Goal: Task Accomplishment & Management: Manage account settings

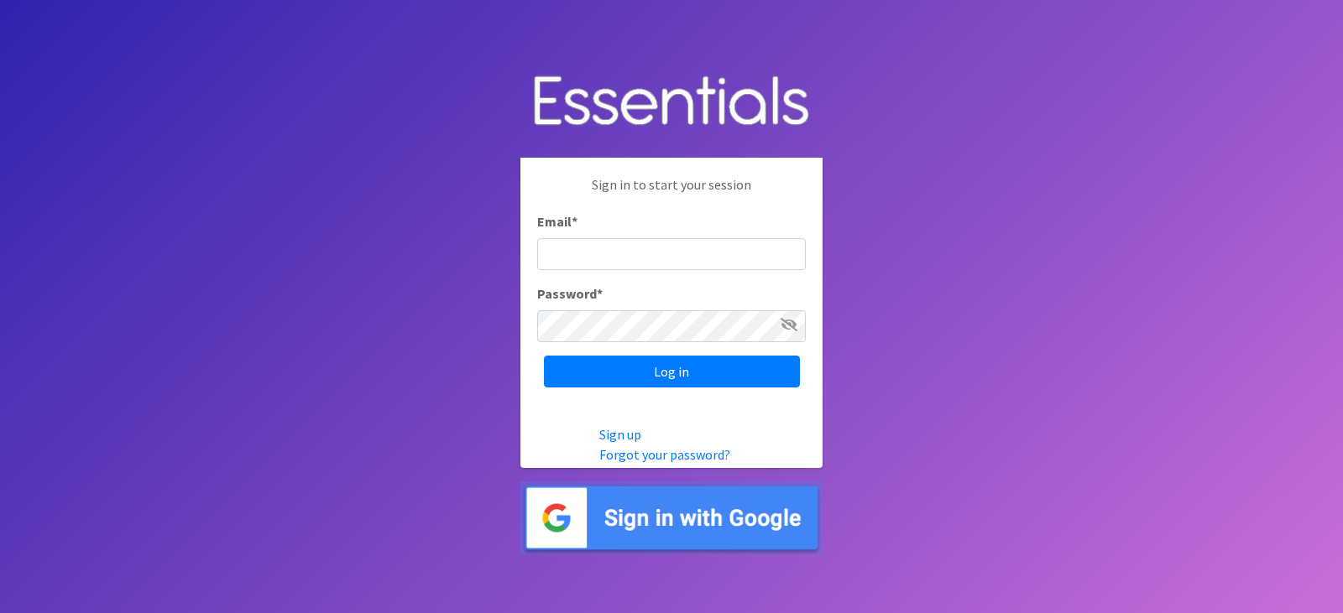
type input "diapers@juniorleagueofpensacola.org"
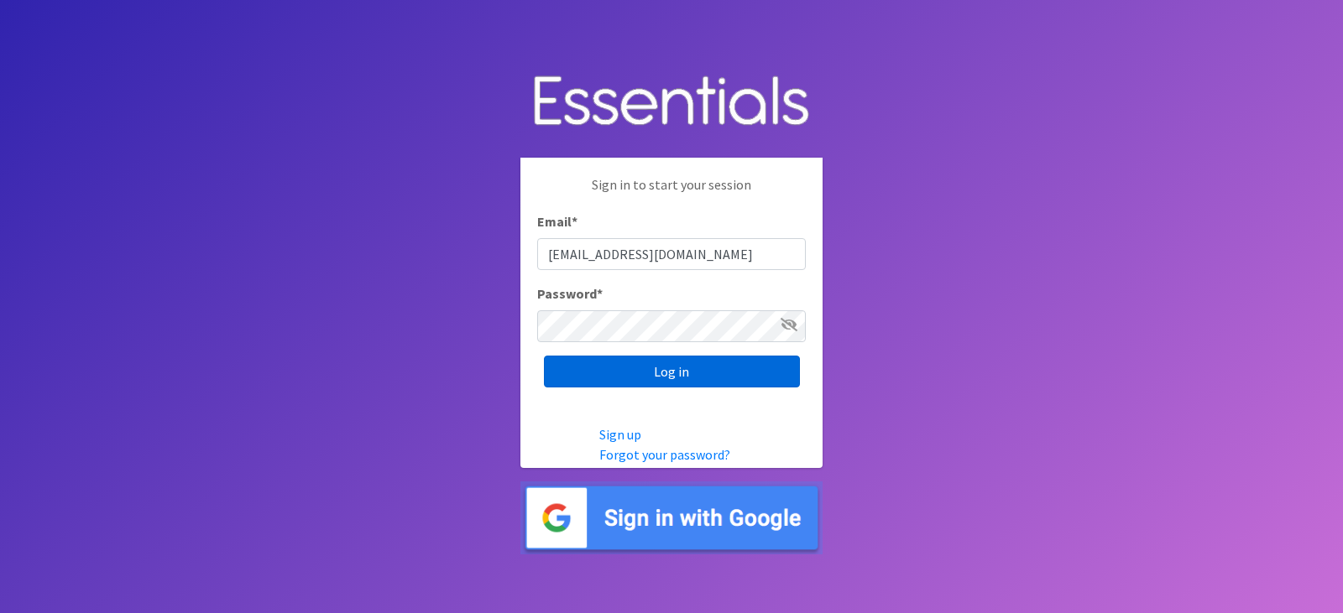
click at [697, 382] on input "Log in" at bounding box center [672, 372] width 256 height 32
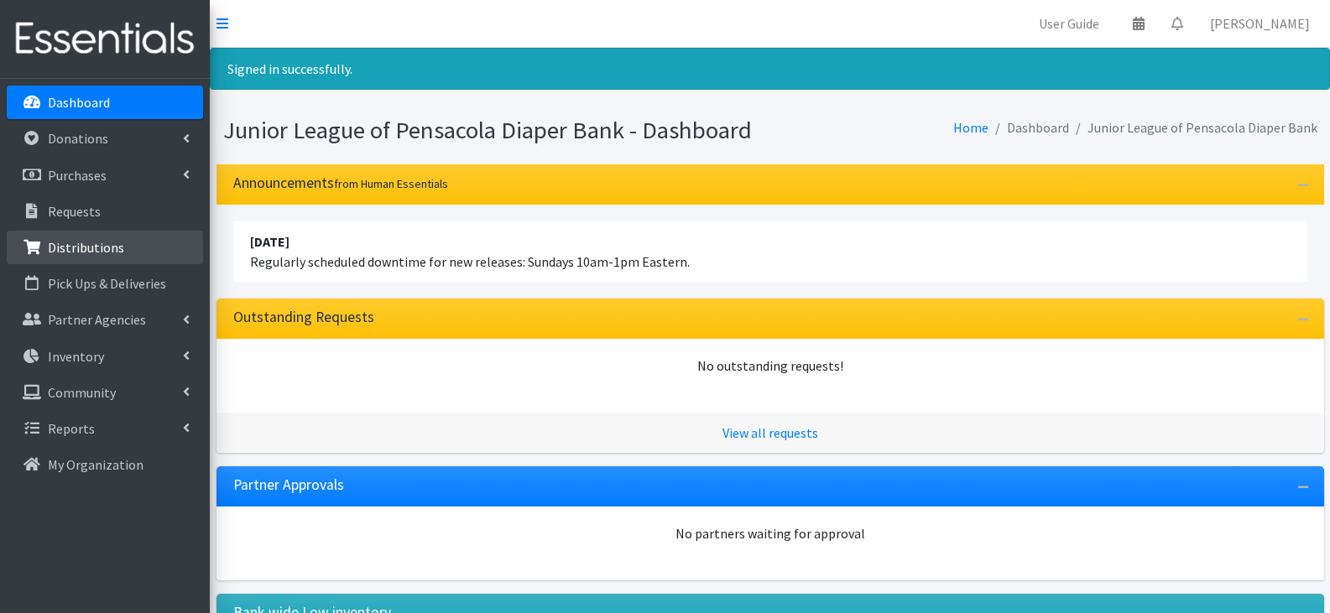
click at [85, 246] on p "Distributions" at bounding box center [86, 247] width 76 height 17
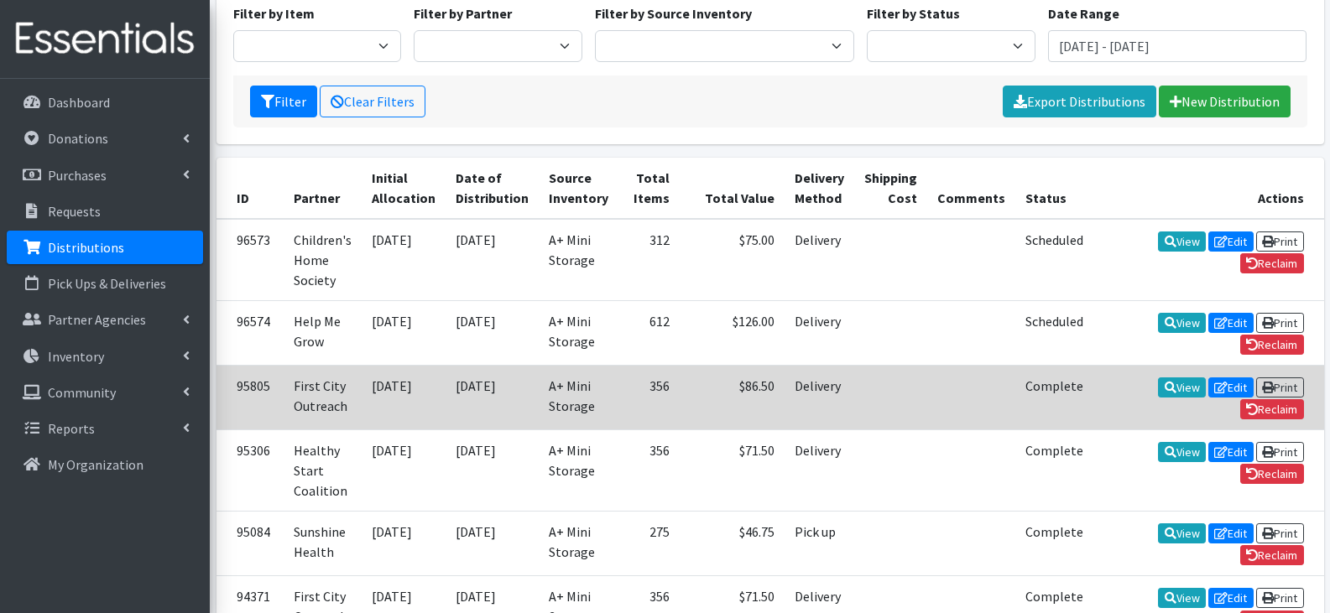
scroll to position [168, 0]
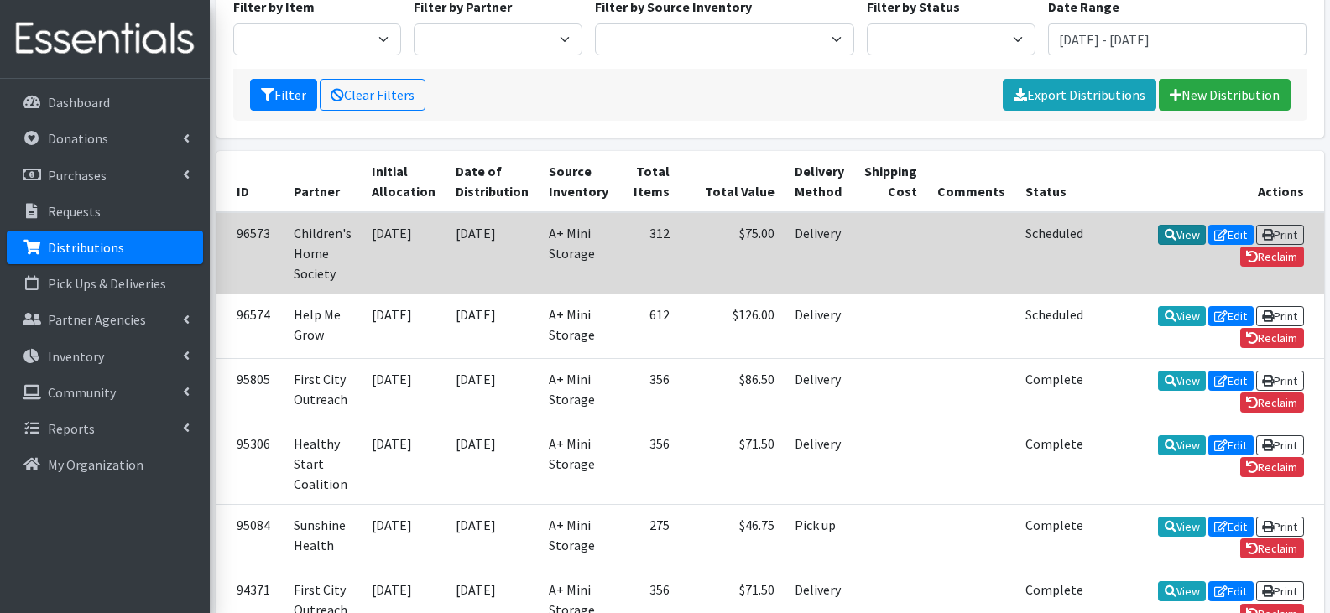
click at [1158, 233] on link "View" at bounding box center [1182, 235] width 48 height 20
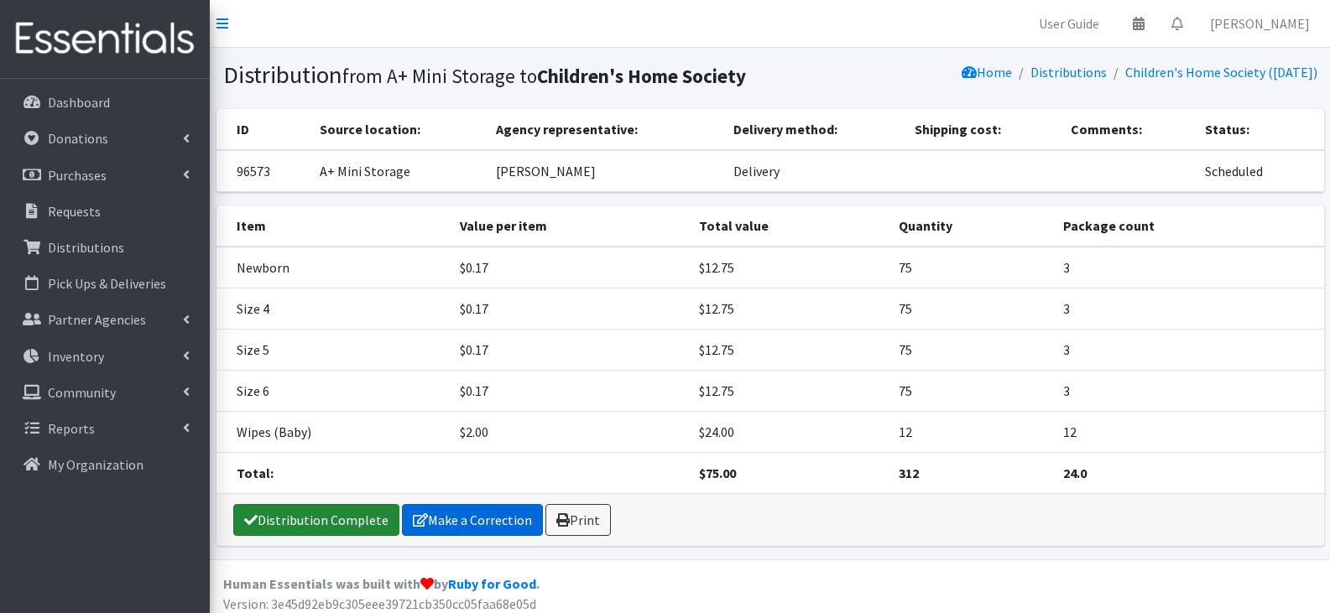
click at [342, 514] on link "Distribution Complete" at bounding box center [316, 520] width 166 height 32
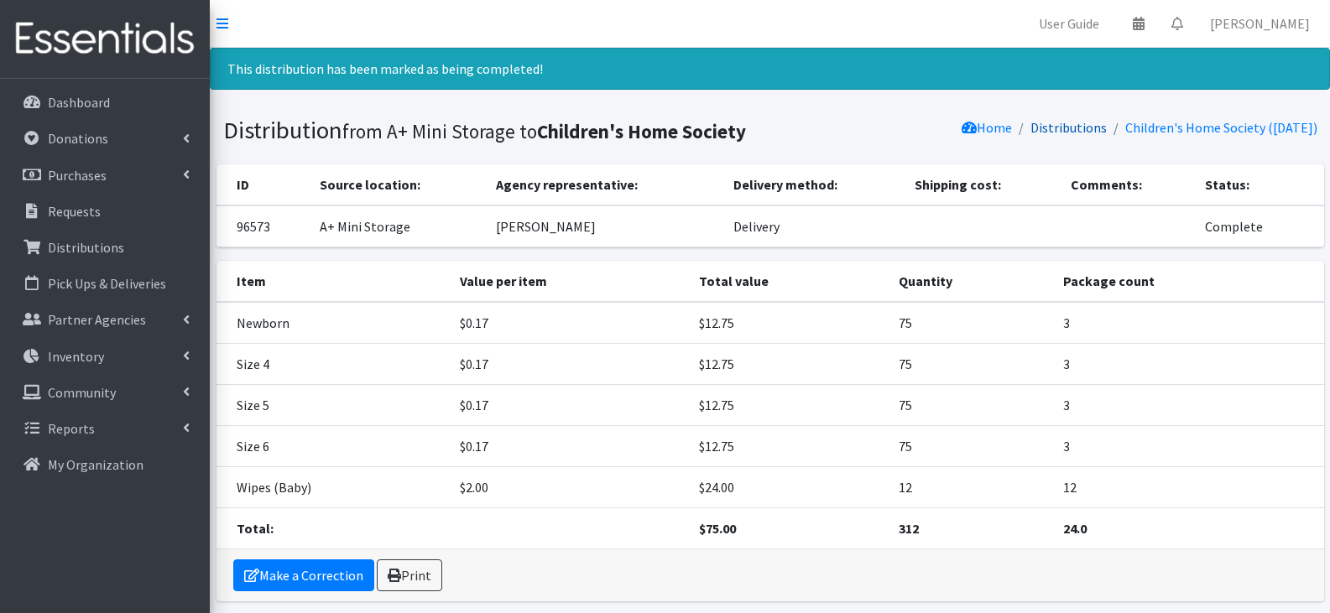
click at [1078, 128] on link "Distributions" at bounding box center [1069, 127] width 76 height 17
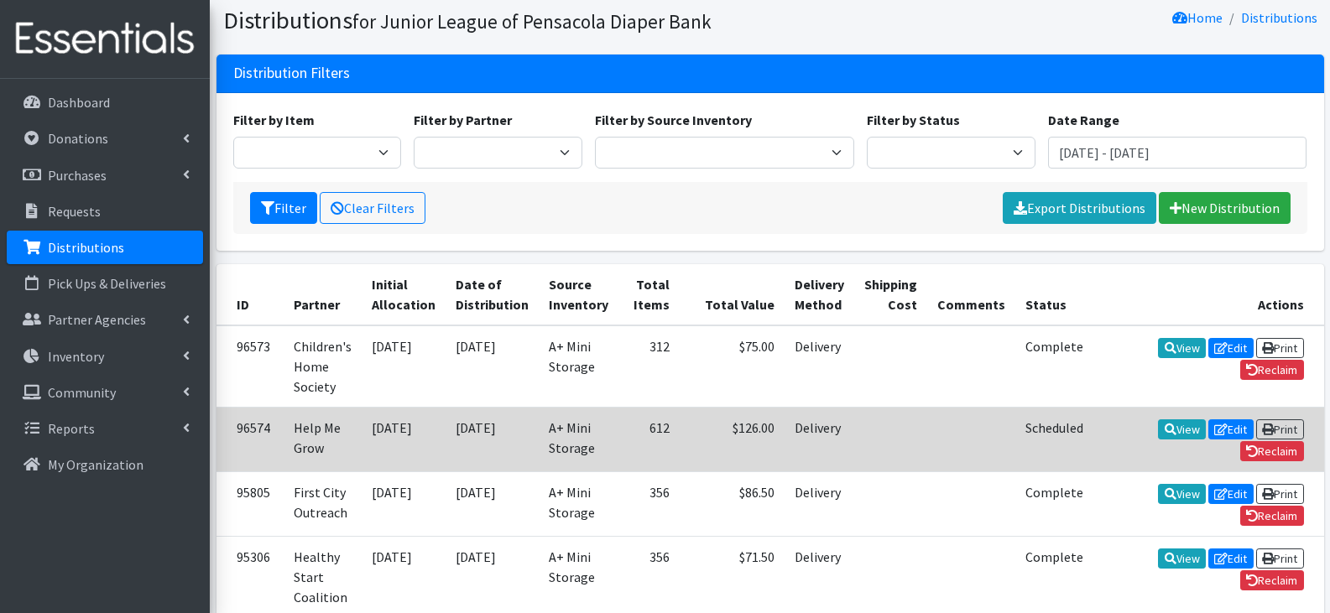
scroll to position [84, 0]
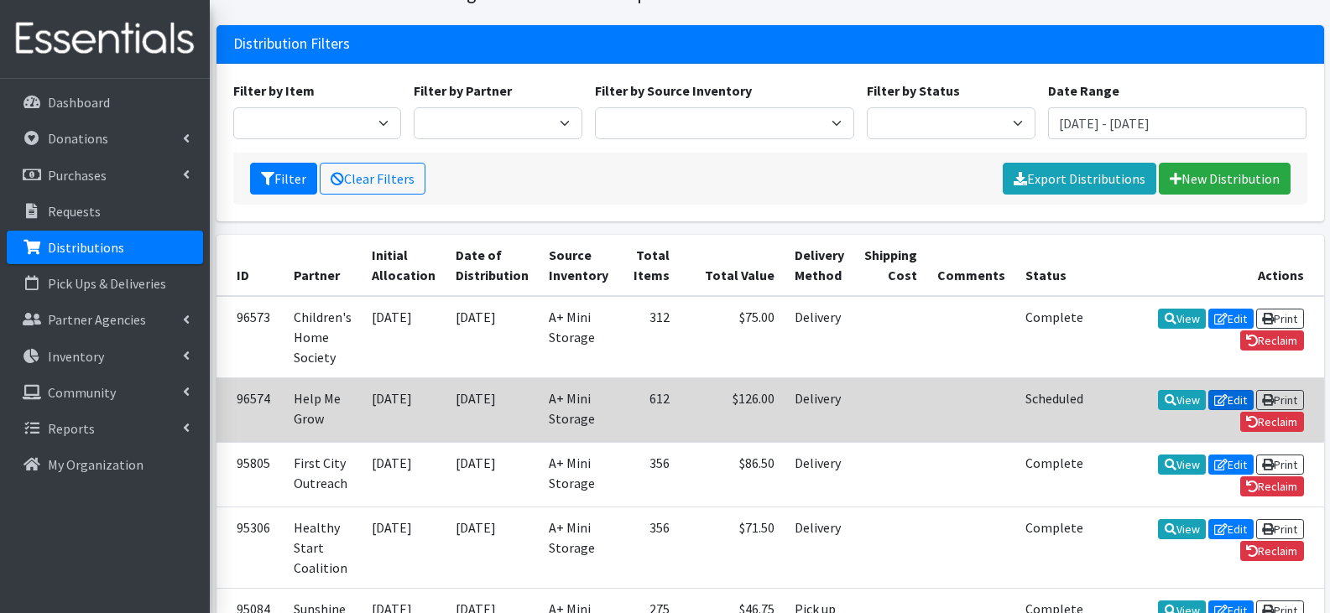
click at [1208, 399] on link "Edit" at bounding box center [1230, 400] width 45 height 20
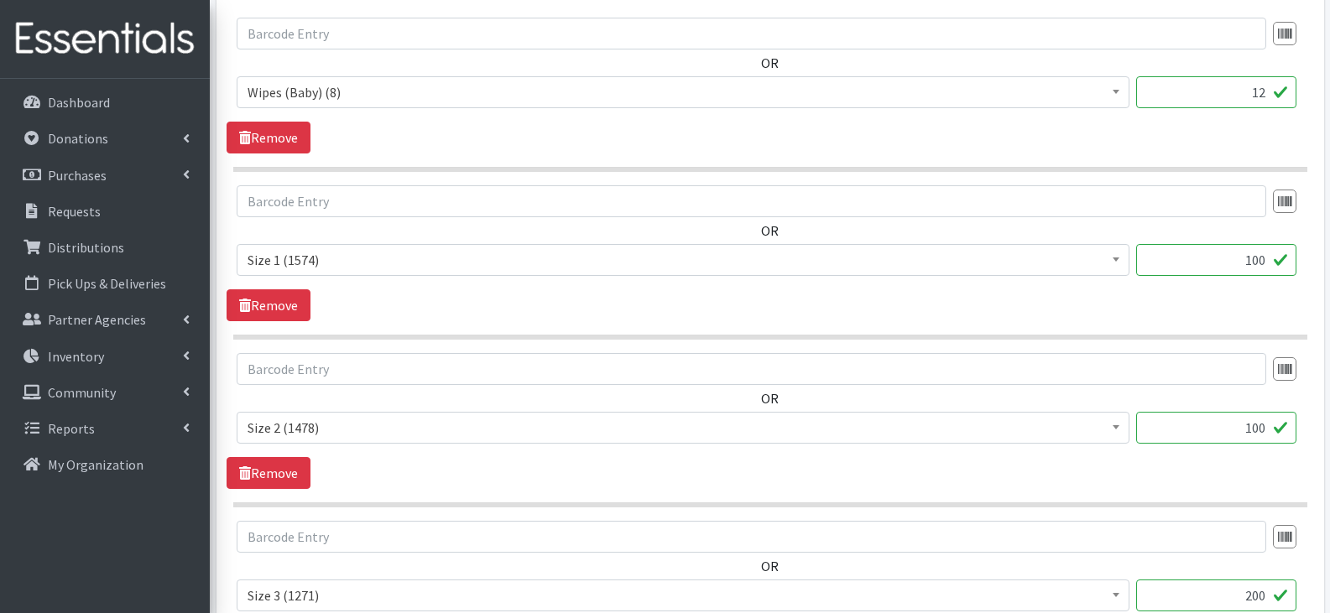
scroll to position [755, 0]
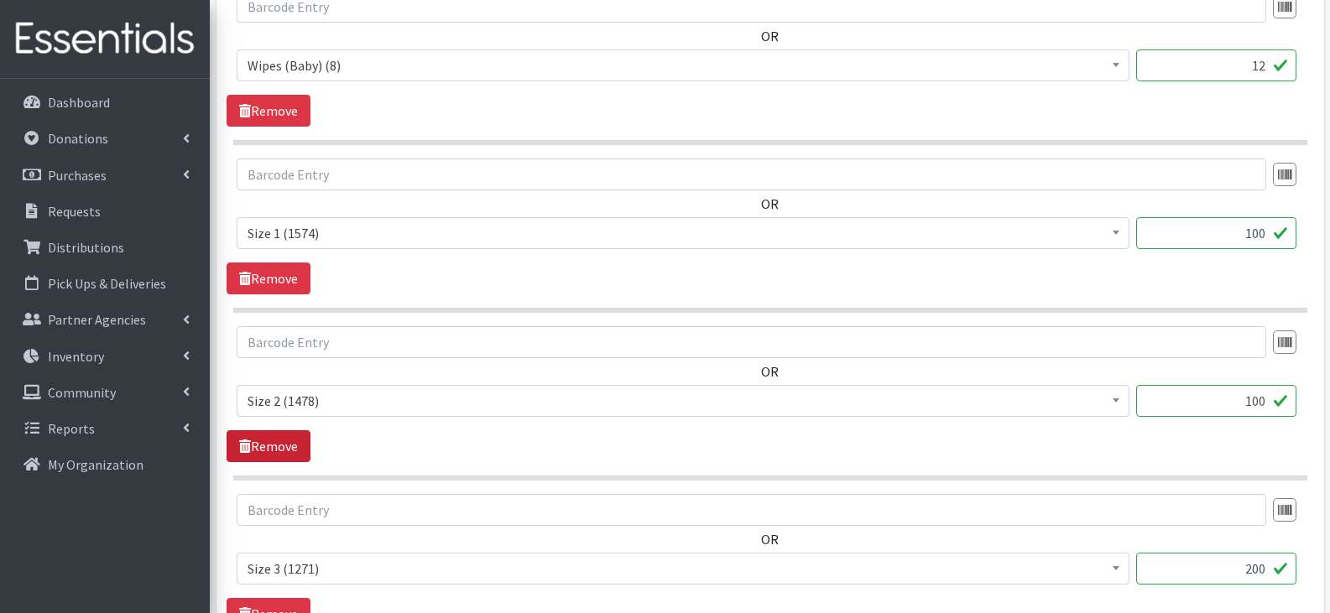
click at [280, 444] on link "Remove" at bounding box center [269, 447] width 84 height 32
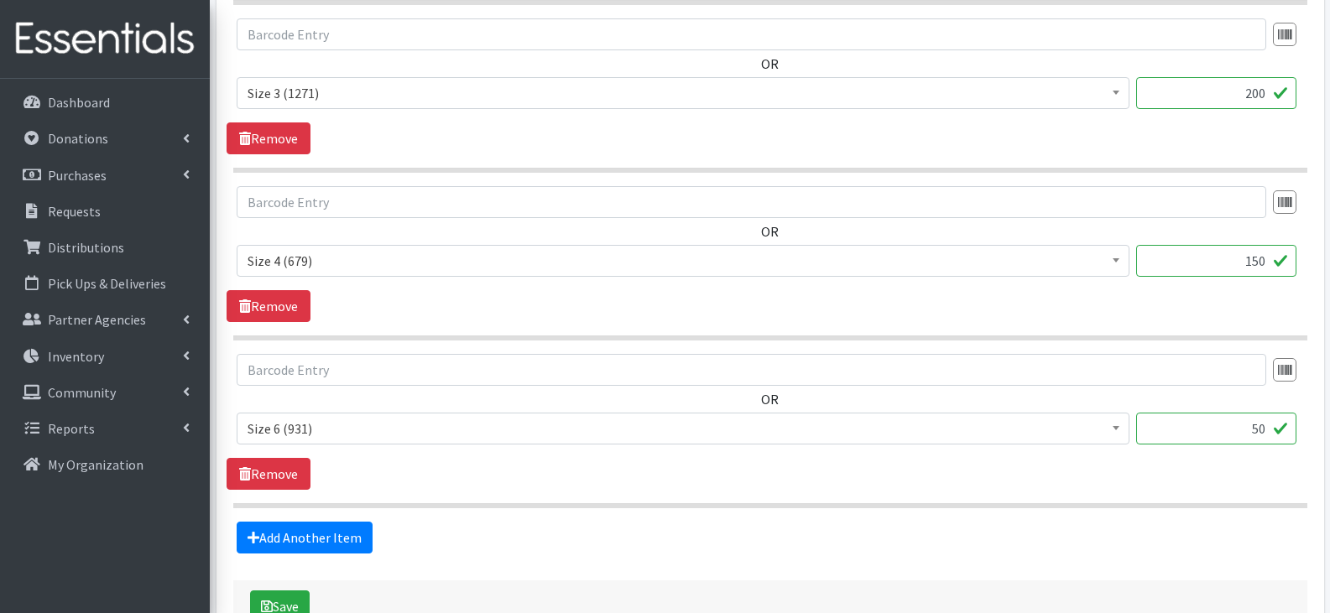
scroll to position [1091, 0]
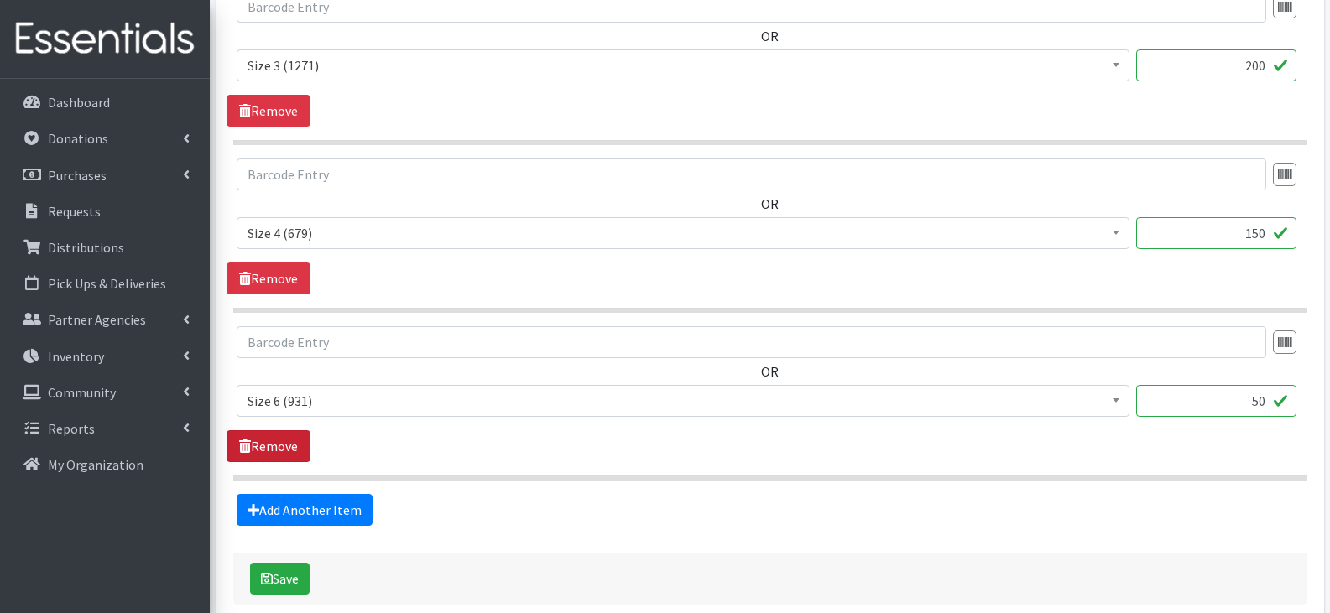
click at [293, 447] on link "Remove" at bounding box center [269, 447] width 84 height 32
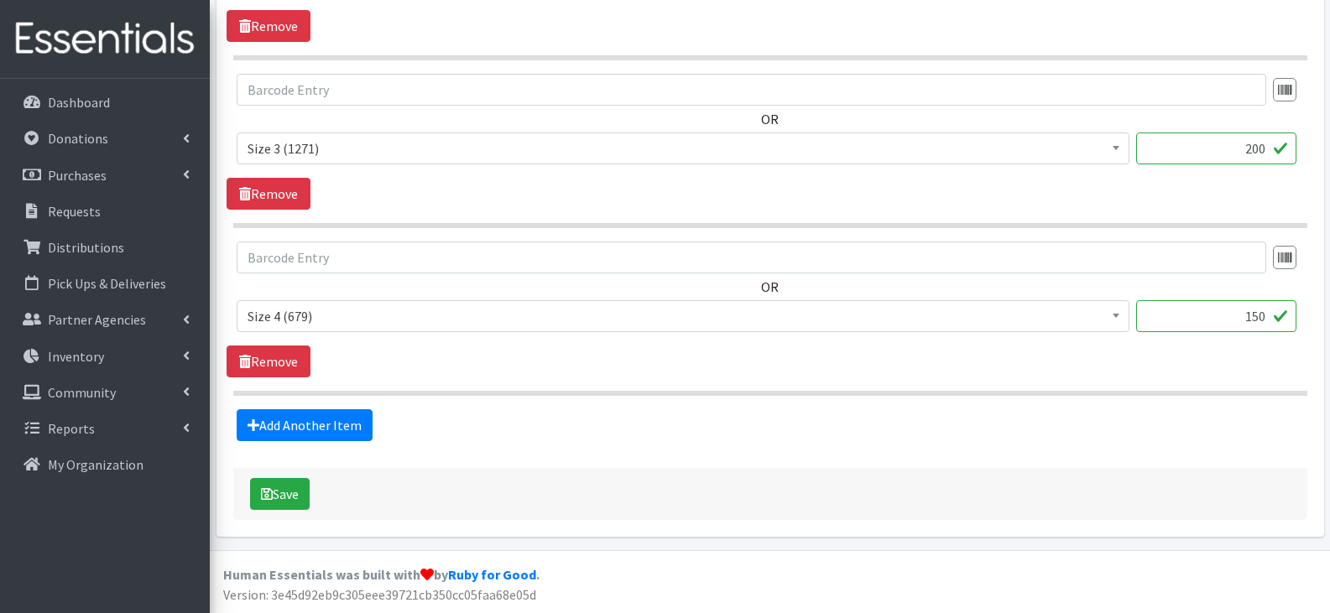
scroll to position [1008, 0]
click at [343, 436] on link "Add Another Item" at bounding box center [305, 426] width 136 height 32
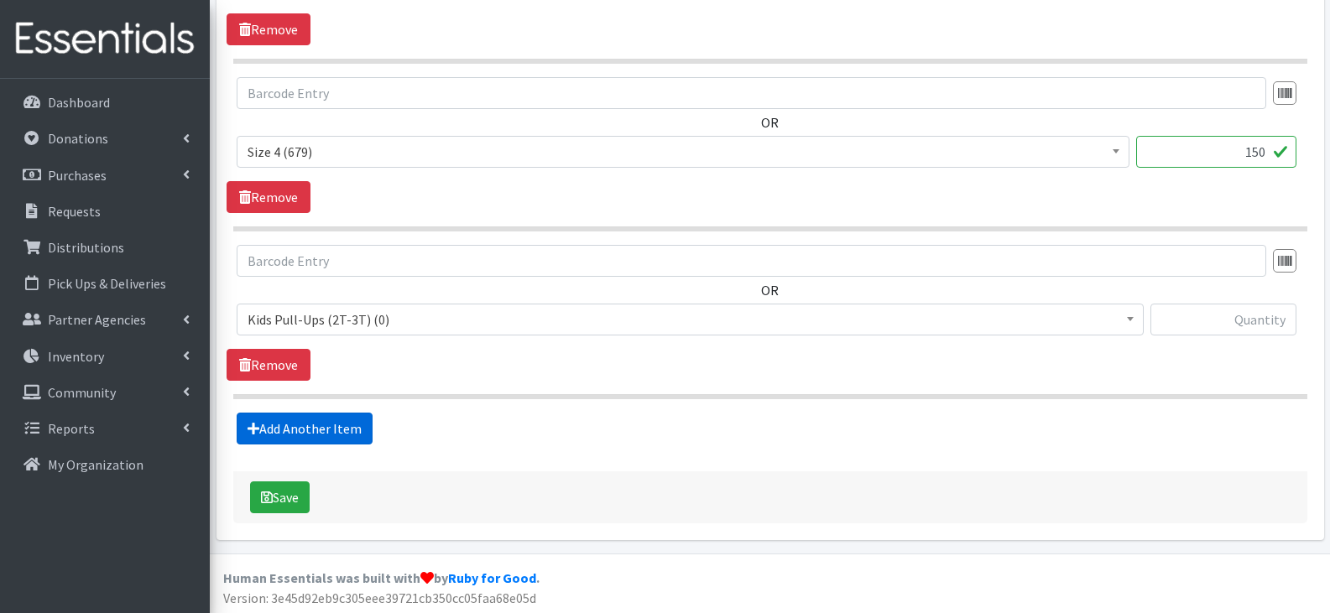
scroll to position [1176, 0]
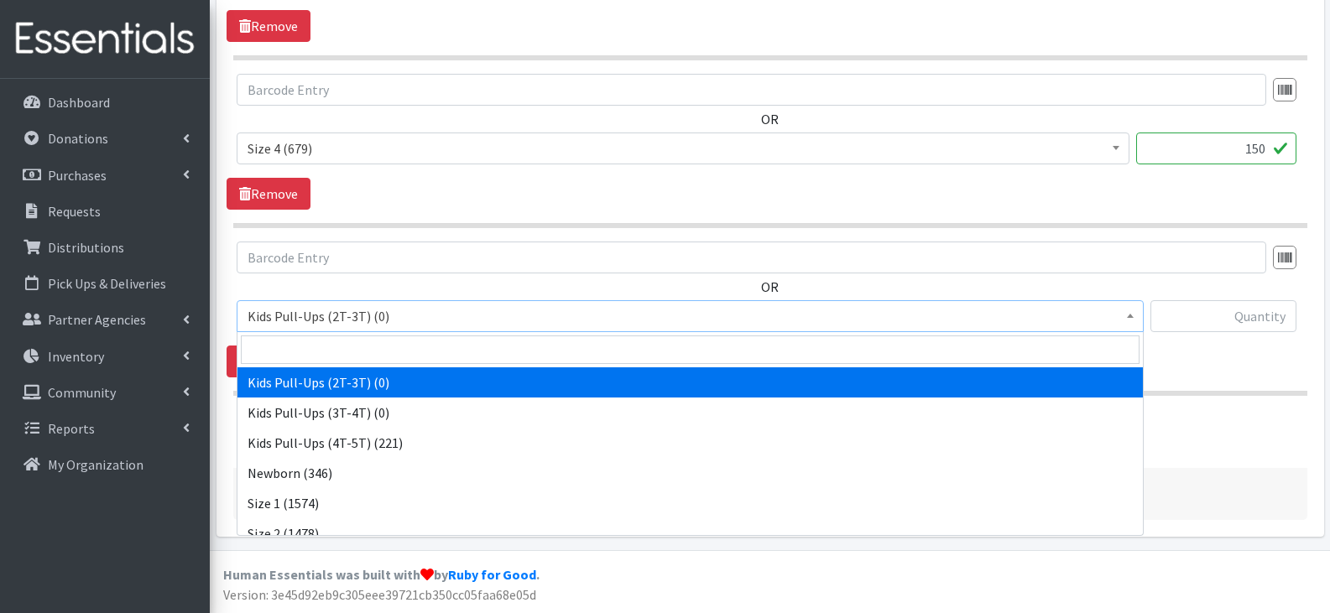
click at [551, 316] on span "Kids Pull-Ups (2T-3T) (0)" at bounding box center [690, 316] width 885 height 23
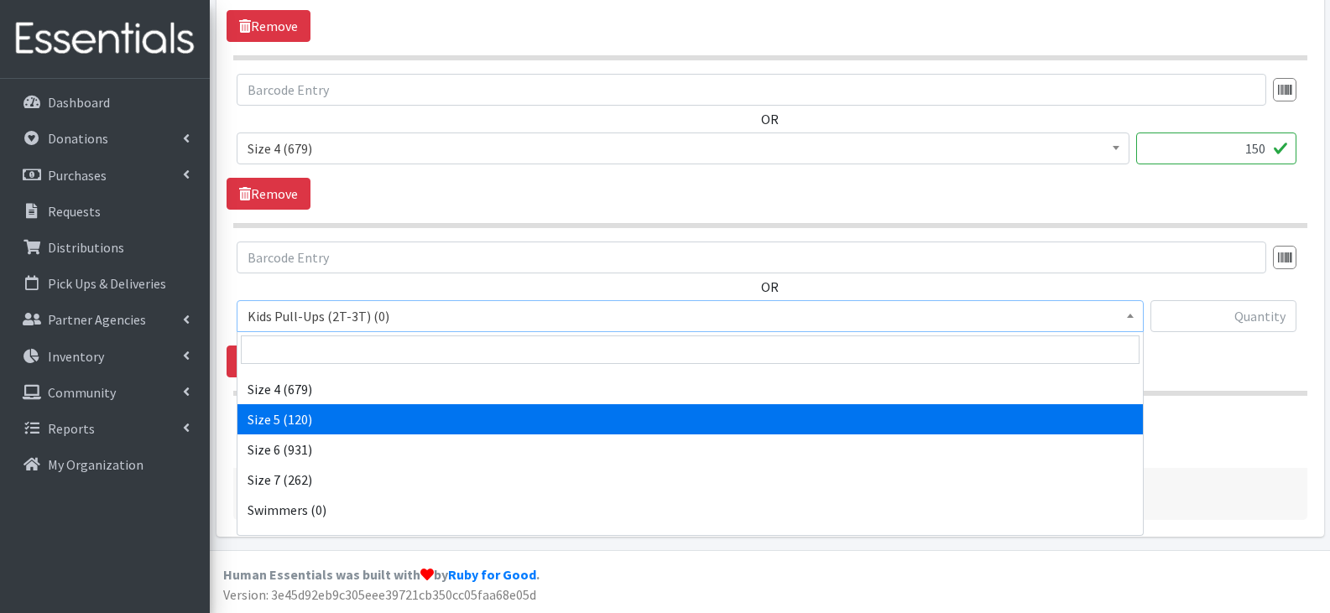
scroll to position [225, 0]
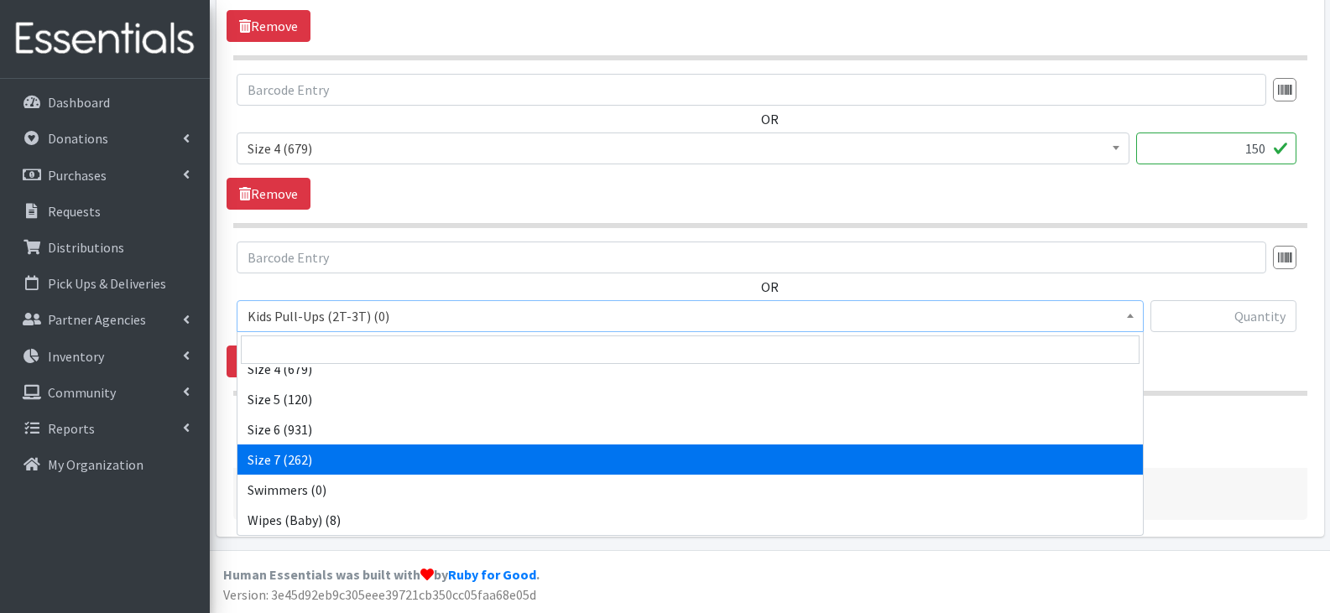
select select "14037"
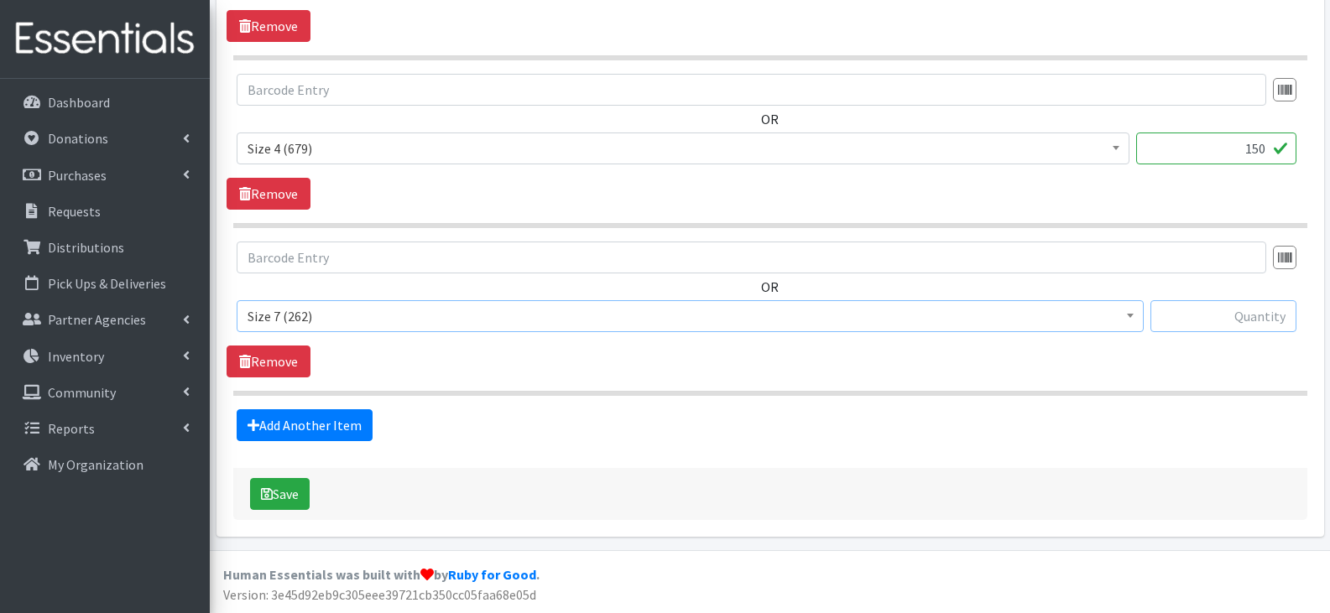
drag, startPoint x: 1196, startPoint y: 322, endPoint x: 1208, endPoint y: 311, distance: 16.7
click at [1200, 316] on input "text" at bounding box center [1224, 316] width 146 height 32
type input "-175"
click at [1147, 360] on div "OR Kids Pull-Ups (2T-3T) (0) Kids Pull-Ups (3T-4T) (0) Kids Pull-Ups (4T-5T) (2…" at bounding box center [770, 310] width 1087 height 136
click at [349, 420] on link "Add Another Item" at bounding box center [305, 426] width 136 height 32
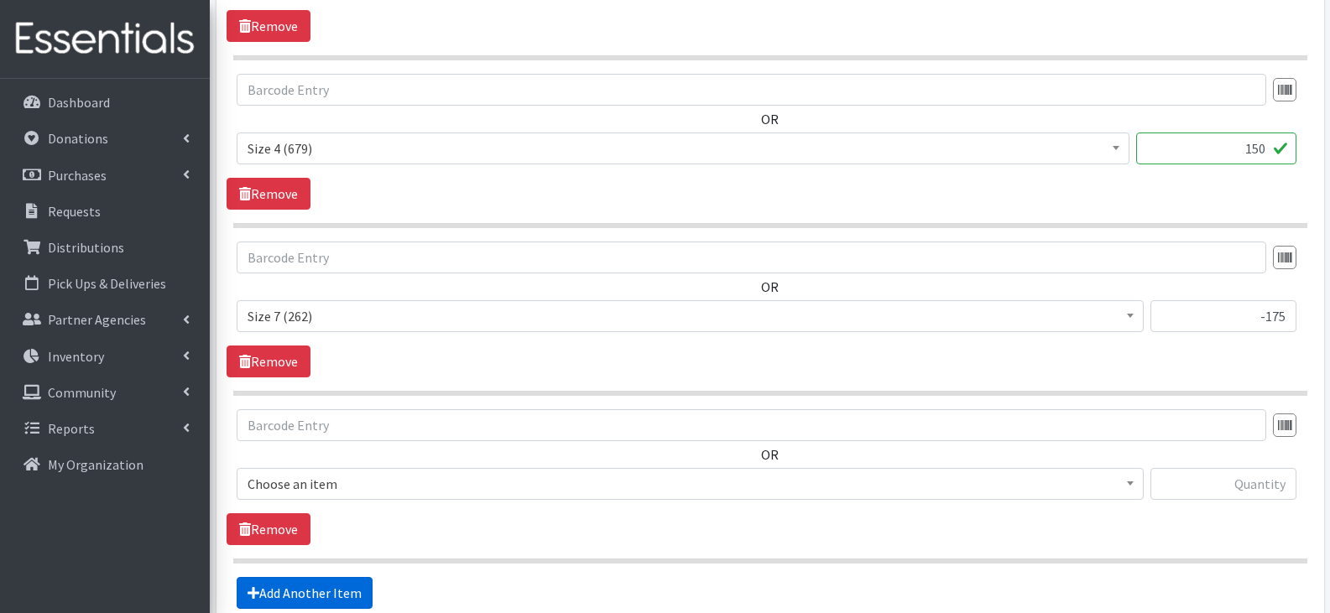
scroll to position [1344, 0]
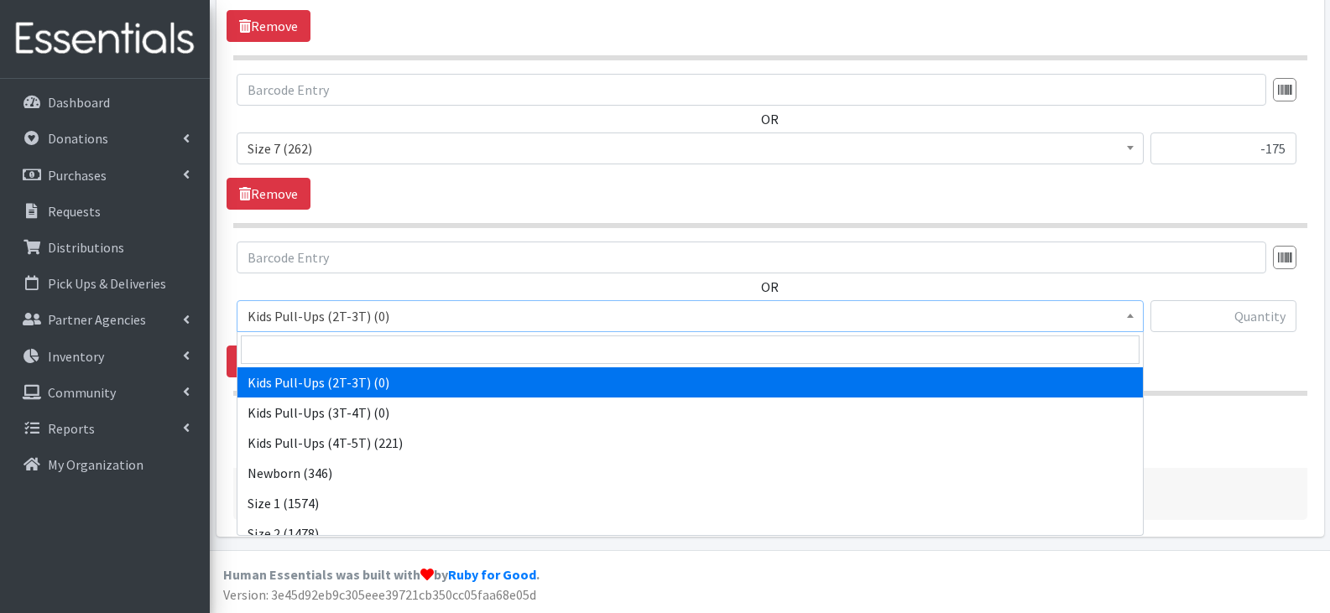
click at [578, 328] on span "Kids Pull-Ups (2T-3T) (0)" at bounding box center [690, 316] width 885 height 23
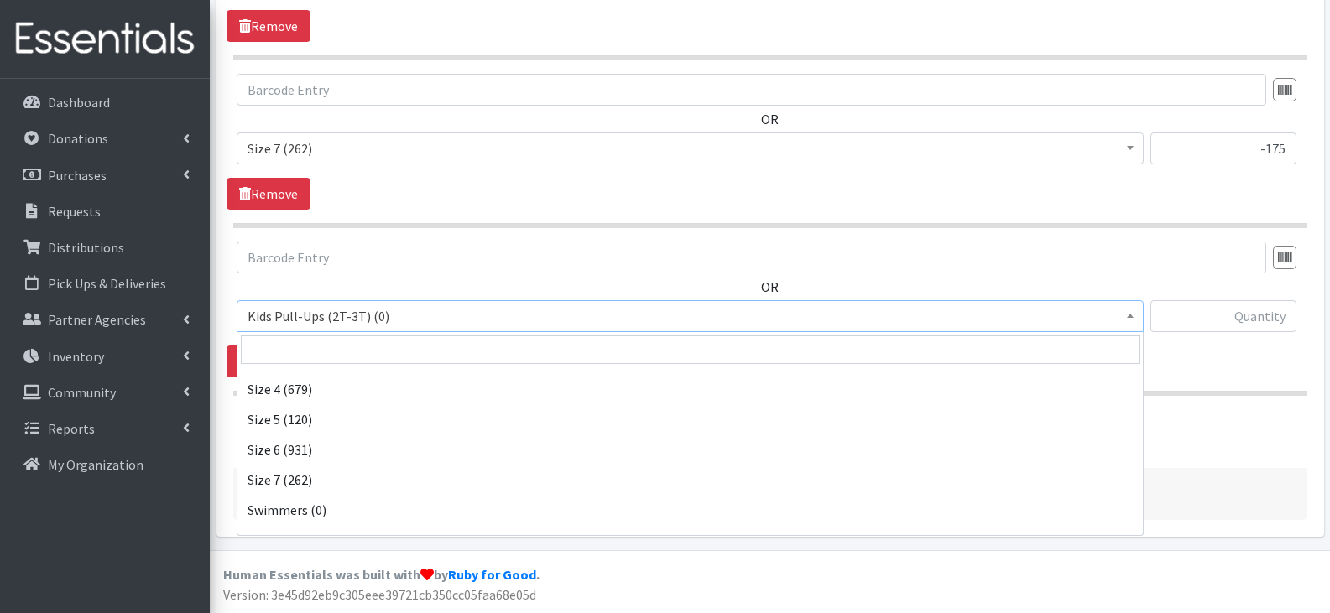
scroll to position [225, 0]
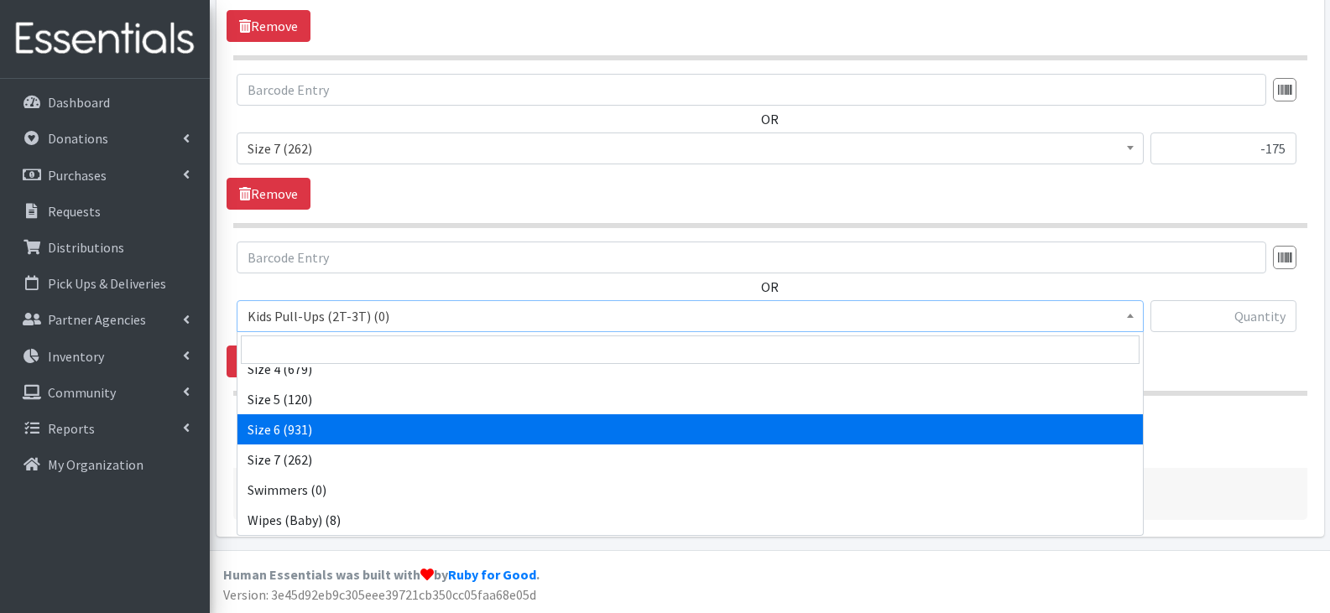
drag, startPoint x: 545, startPoint y: 423, endPoint x: 596, endPoint y: 408, distance: 53.4
select select "13943"
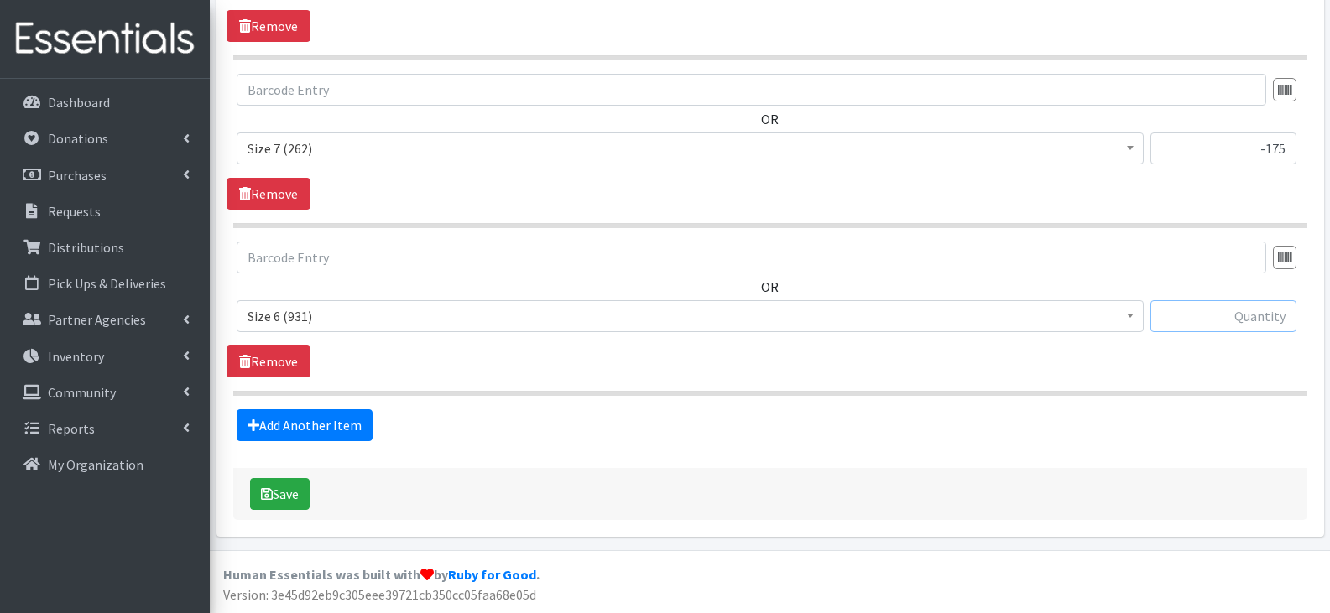
click at [1232, 310] on input "text" at bounding box center [1224, 316] width 146 height 32
type input "-25"
click at [361, 425] on link "Add Another Item" at bounding box center [305, 426] width 136 height 32
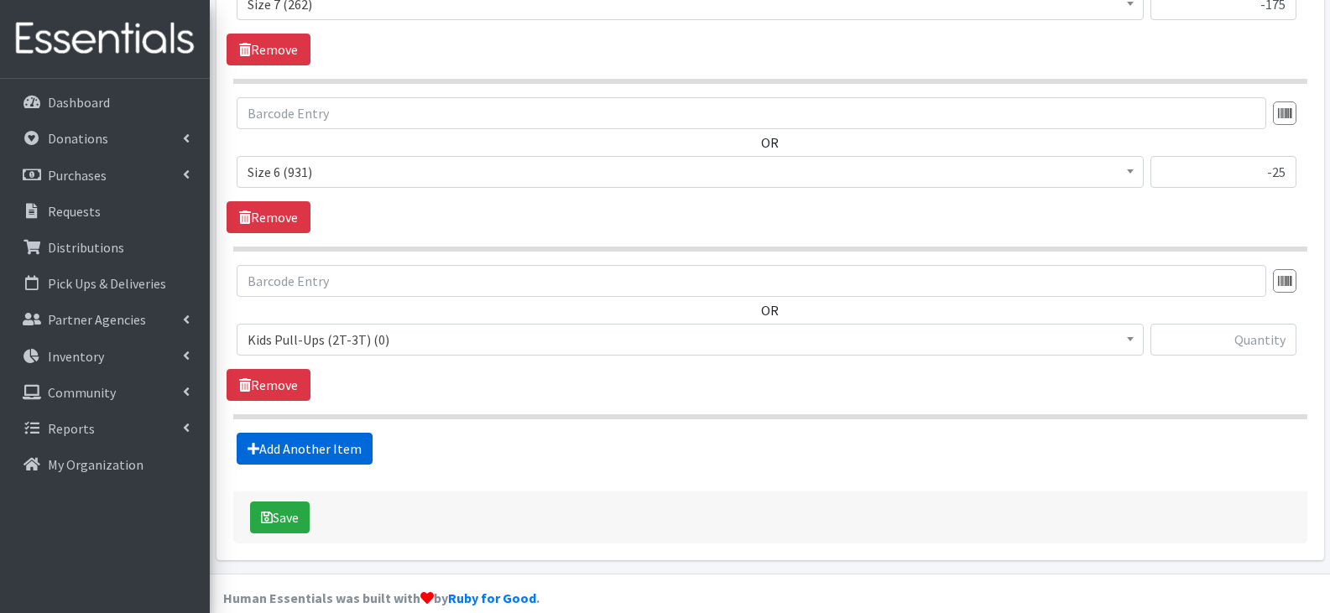
scroll to position [1511, 0]
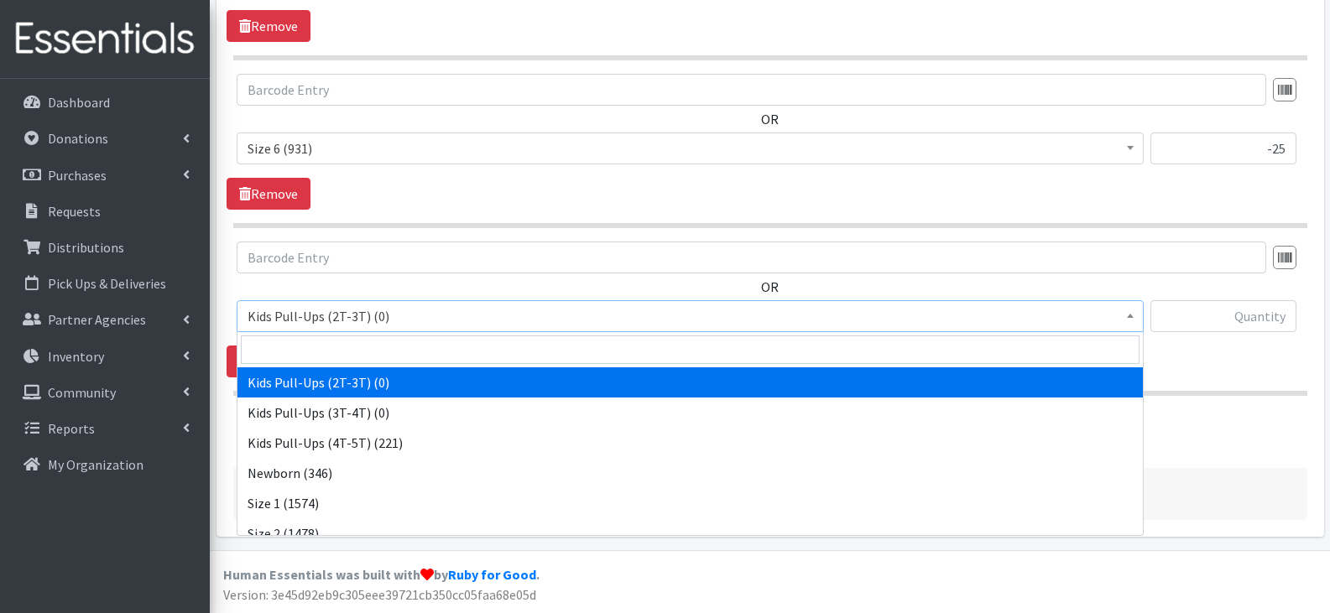
click at [559, 321] on span "Kids Pull-Ups (2T-3T) (0)" at bounding box center [690, 316] width 885 height 23
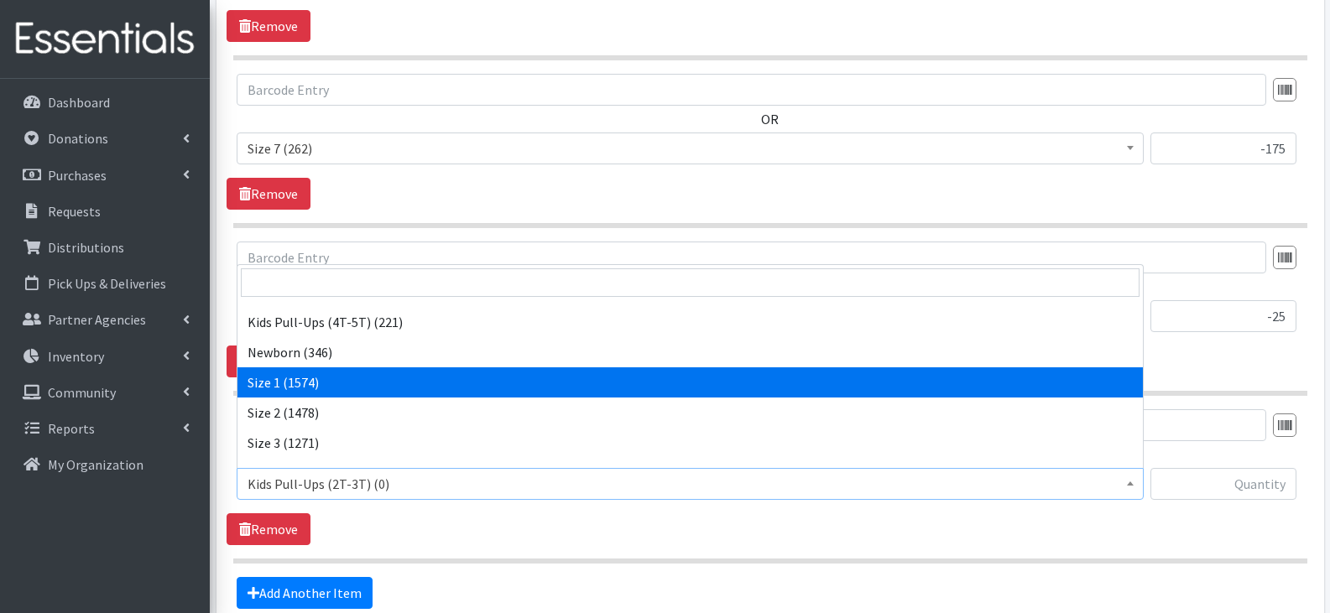
scroll to position [84, 0]
select select "13972"
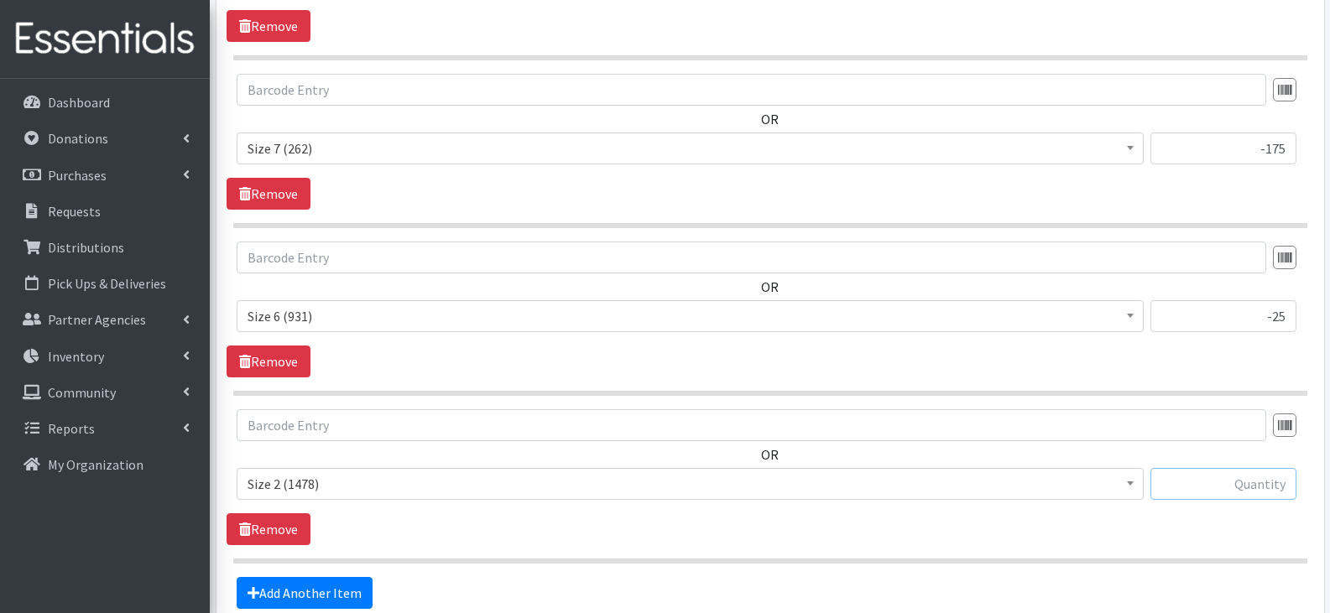
click at [1264, 494] on input "text" at bounding box center [1224, 484] width 146 height 32
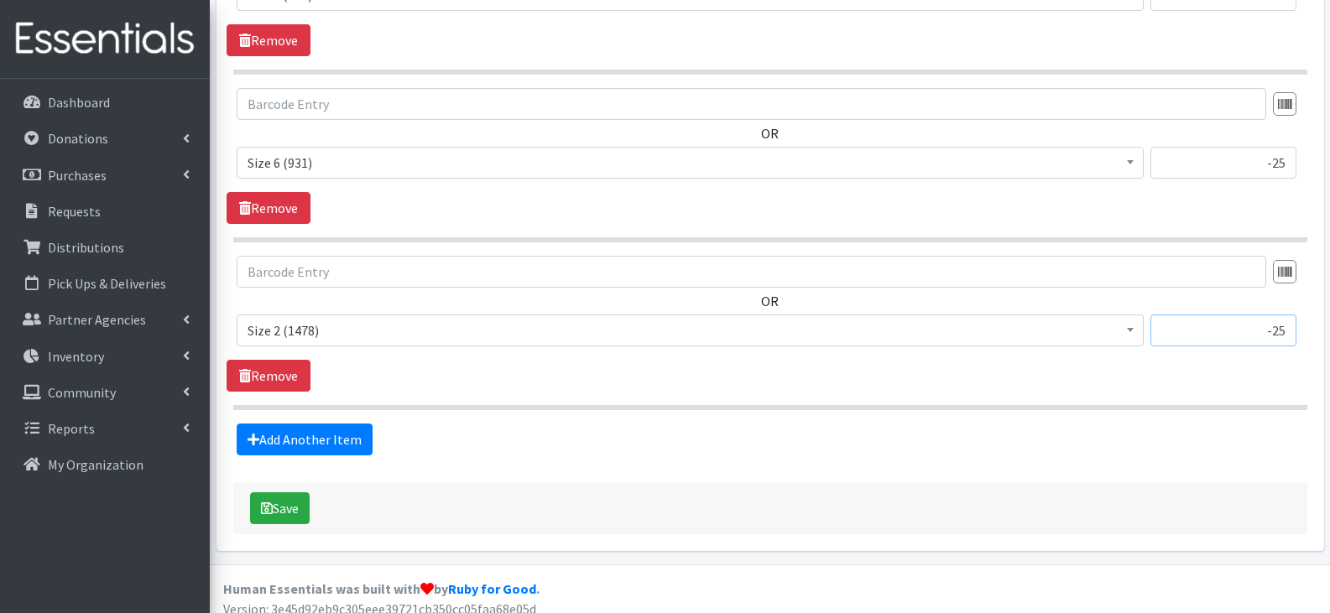
scroll to position [1511, 0]
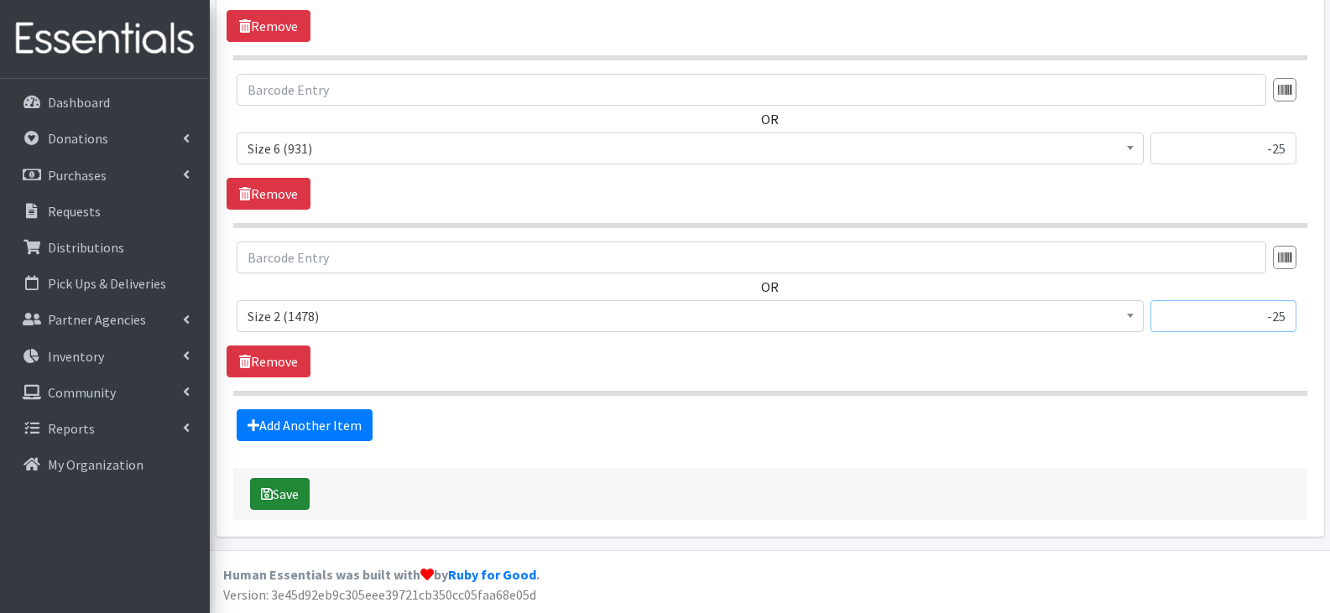
type input "-25"
click at [308, 489] on button "Save" at bounding box center [280, 494] width 60 height 32
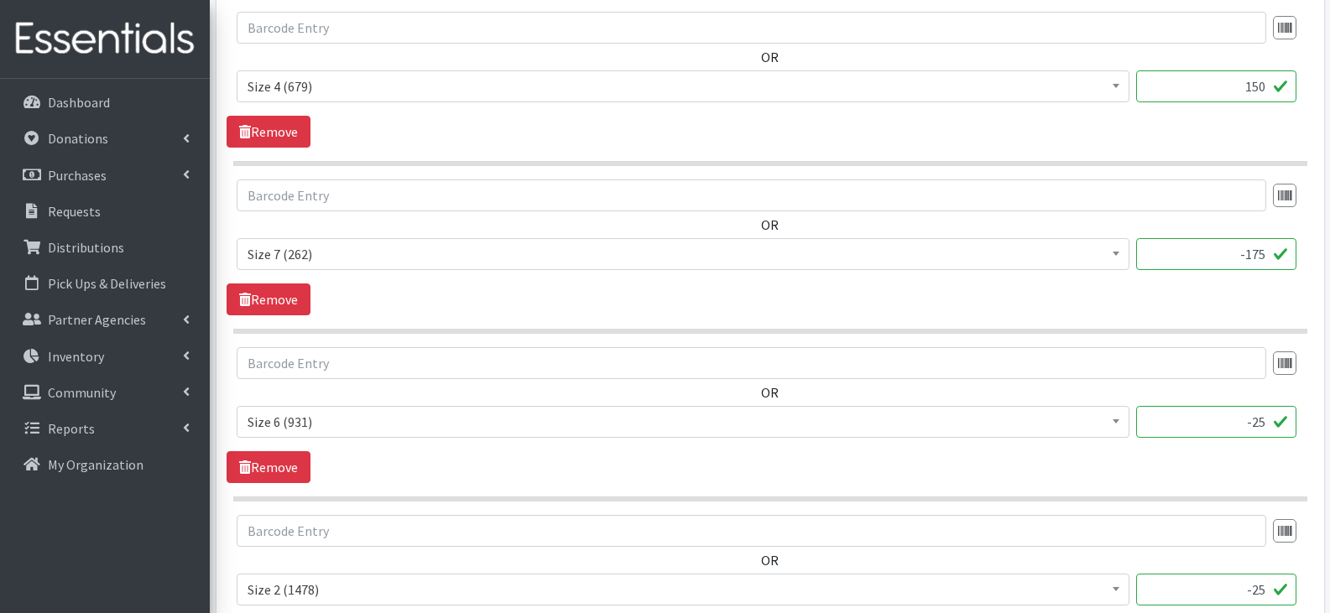
scroll to position [1343, 0]
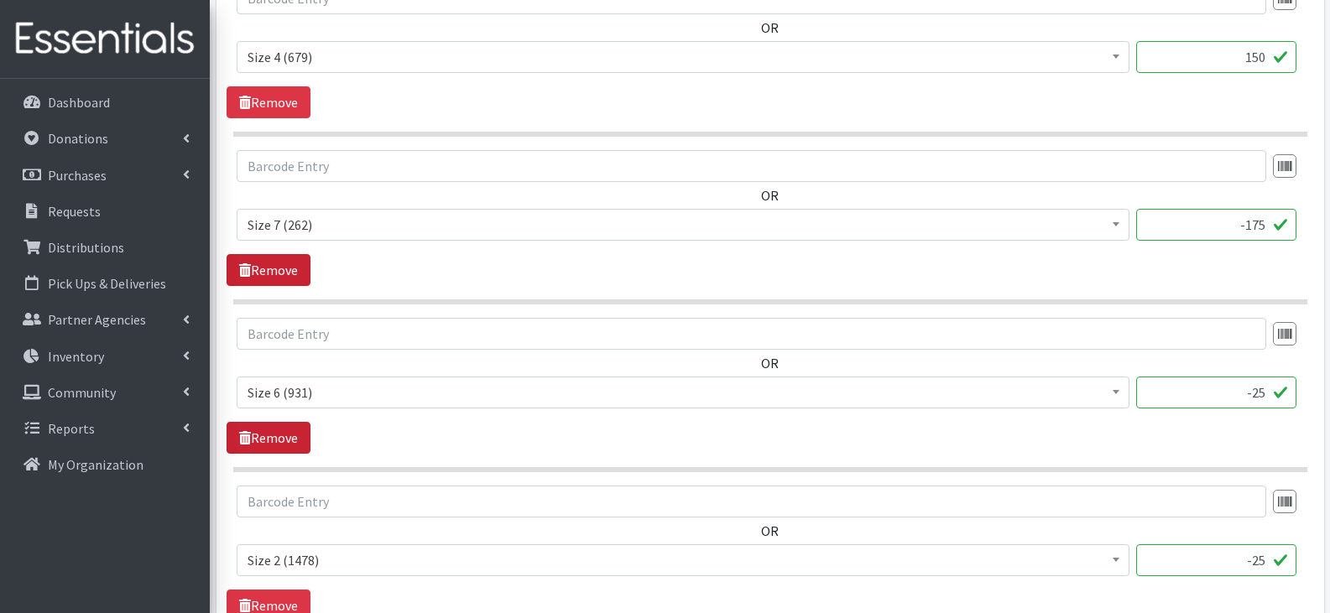
click at [287, 264] on link "Remove" at bounding box center [269, 270] width 84 height 32
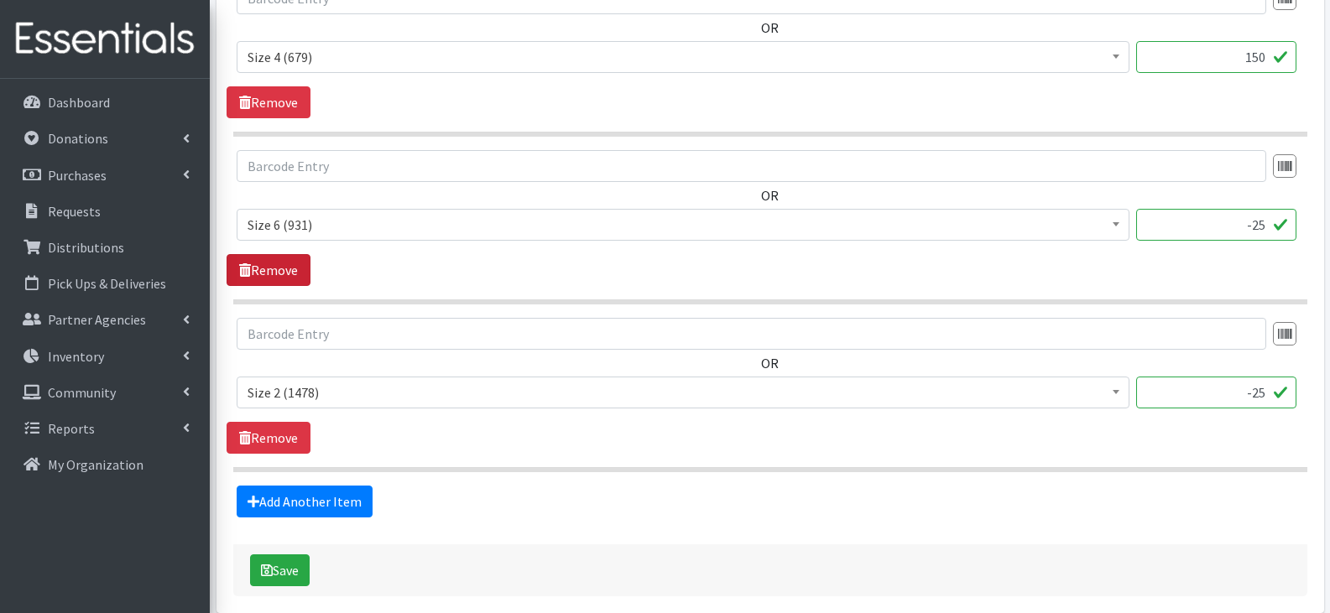
click at [305, 262] on link "Remove" at bounding box center [269, 270] width 84 height 32
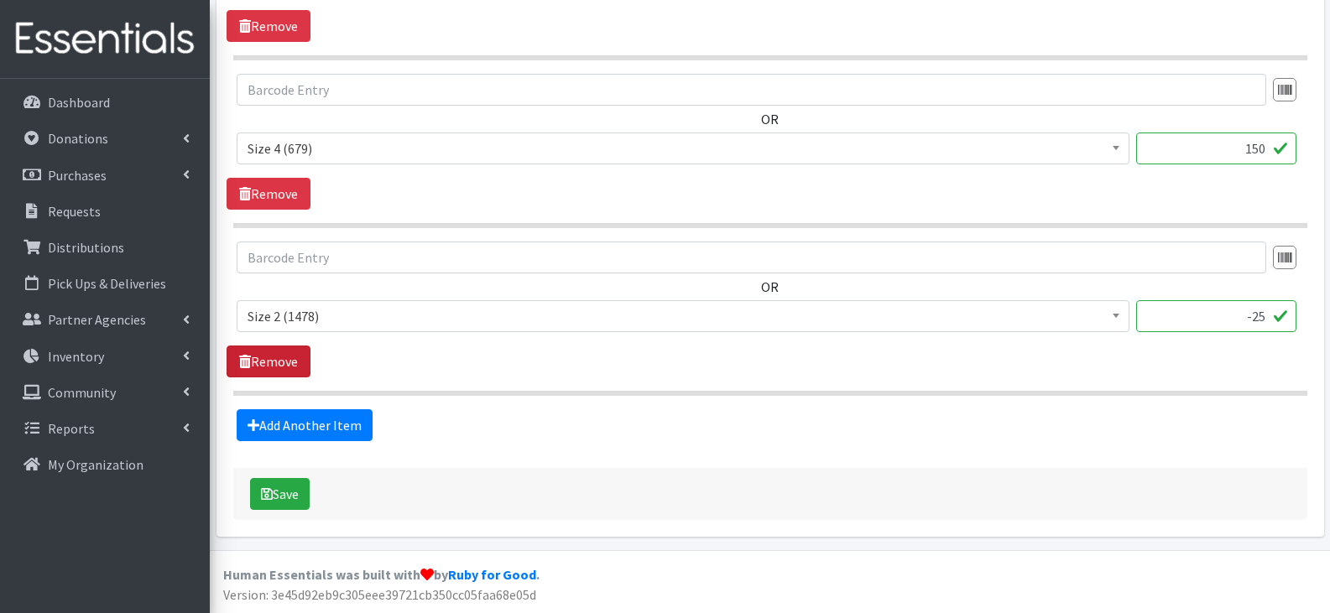
click at [268, 360] on link "Remove" at bounding box center [269, 362] width 84 height 32
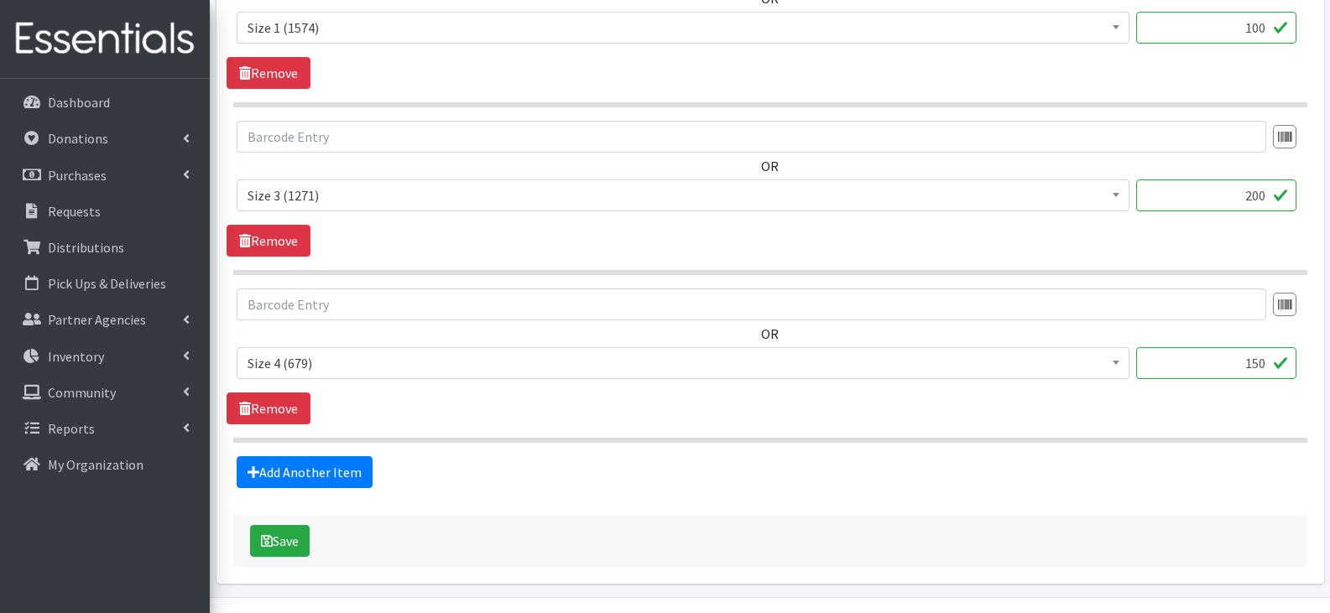
scroll to position [1083, 0]
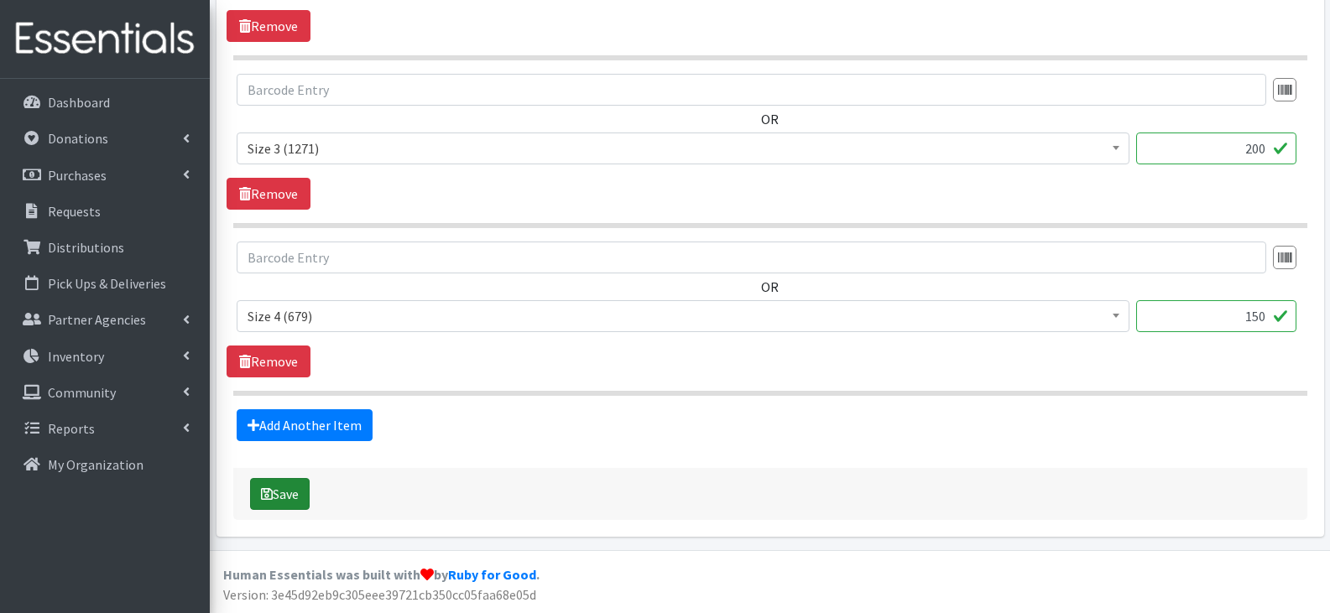
click at [284, 486] on button "Save" at bounding box center [280, 494] width 60 height 32
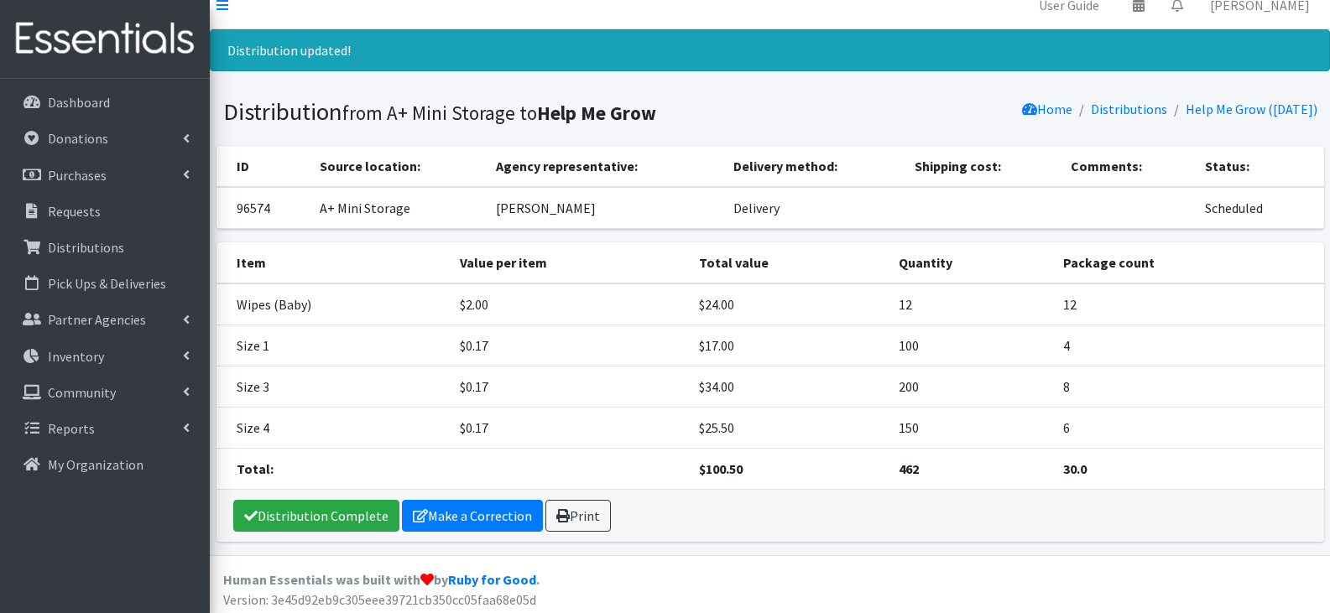
scroll to position [23, 0]
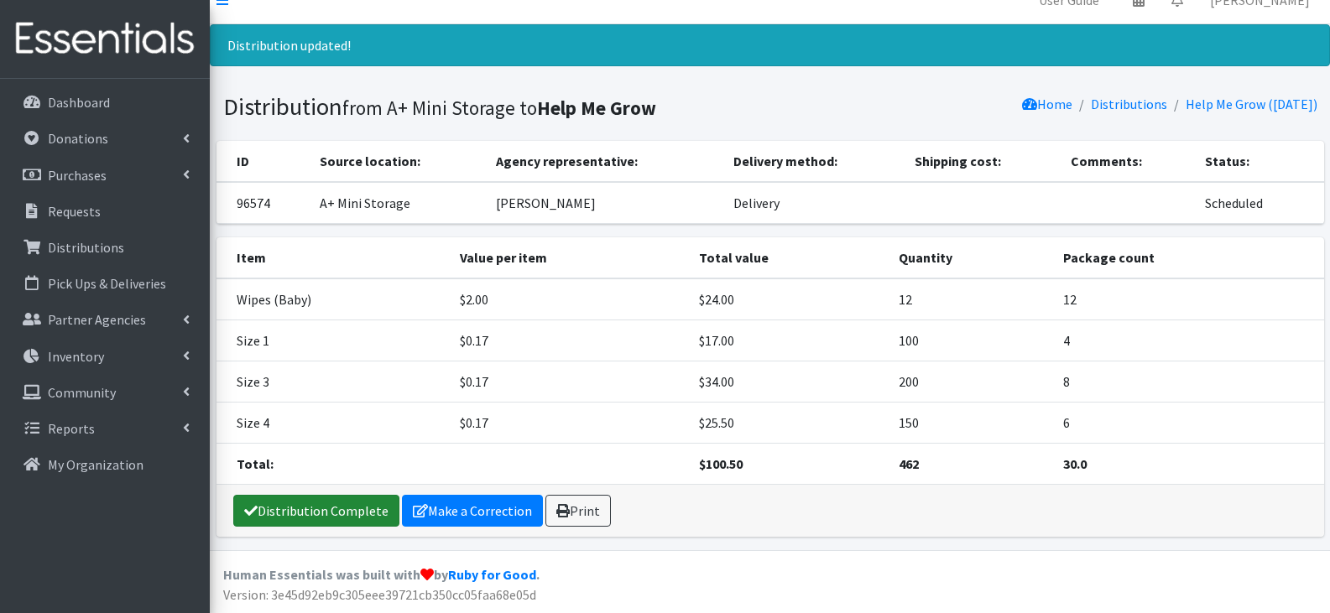
click at [337, 517] on link "Distribution Complete" at bounding box center [316, 511] width 166 height 32
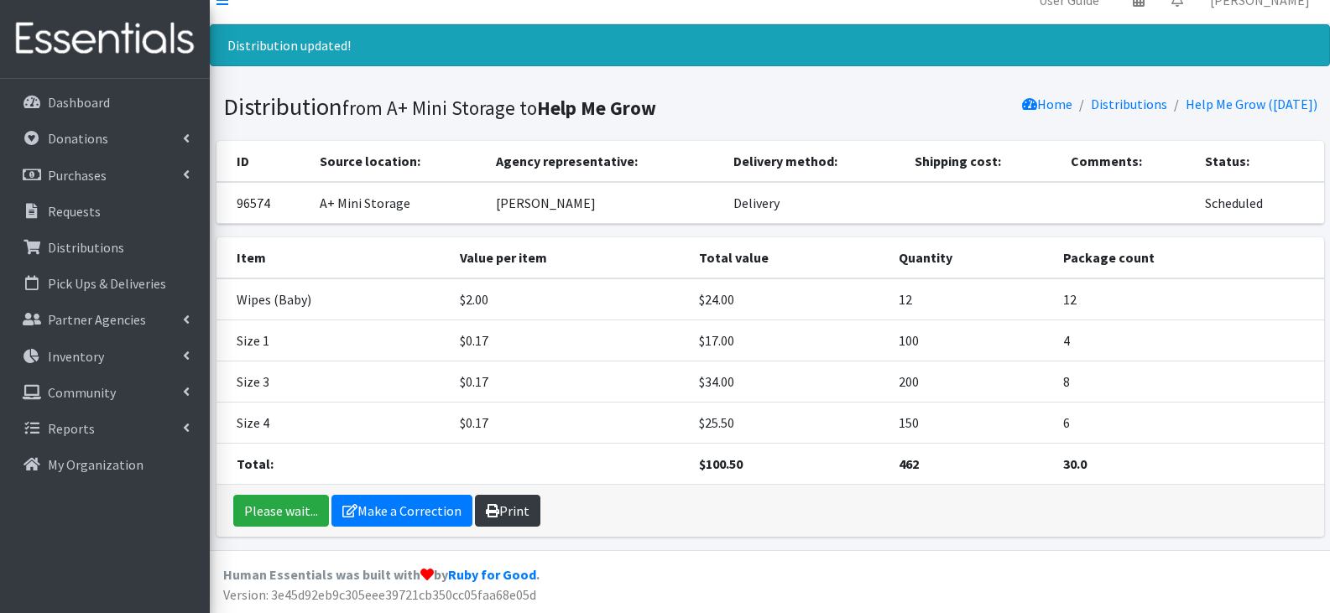
scroll to position [0, 0]
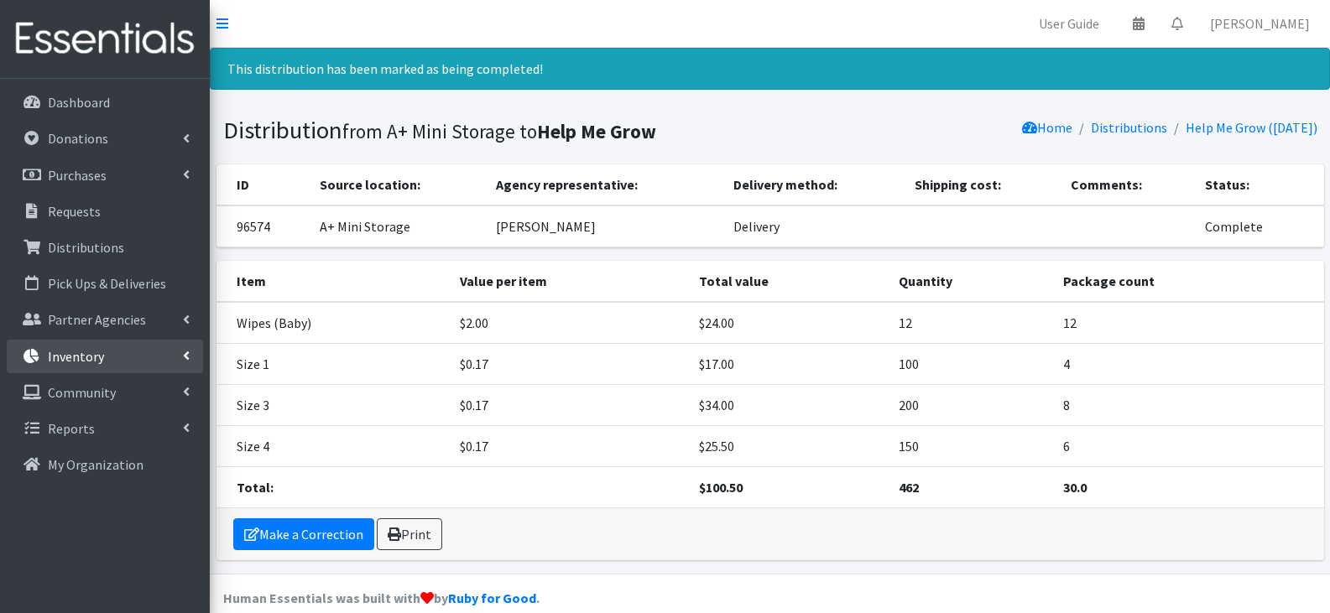
click at [127, 355] on link "Inventory" at bounding box center [105, 357] width 196 height 34
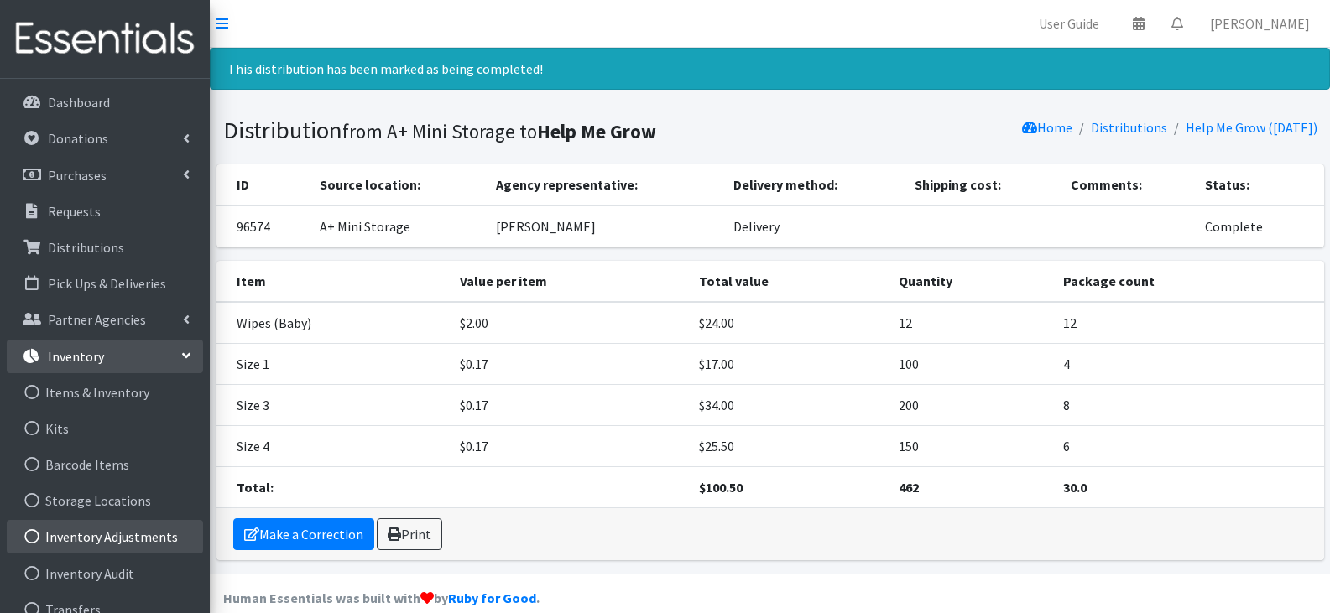
click at [119, 529] on link "Inventory Adjustments" at bounding box center [105, 537] width 196 height 34
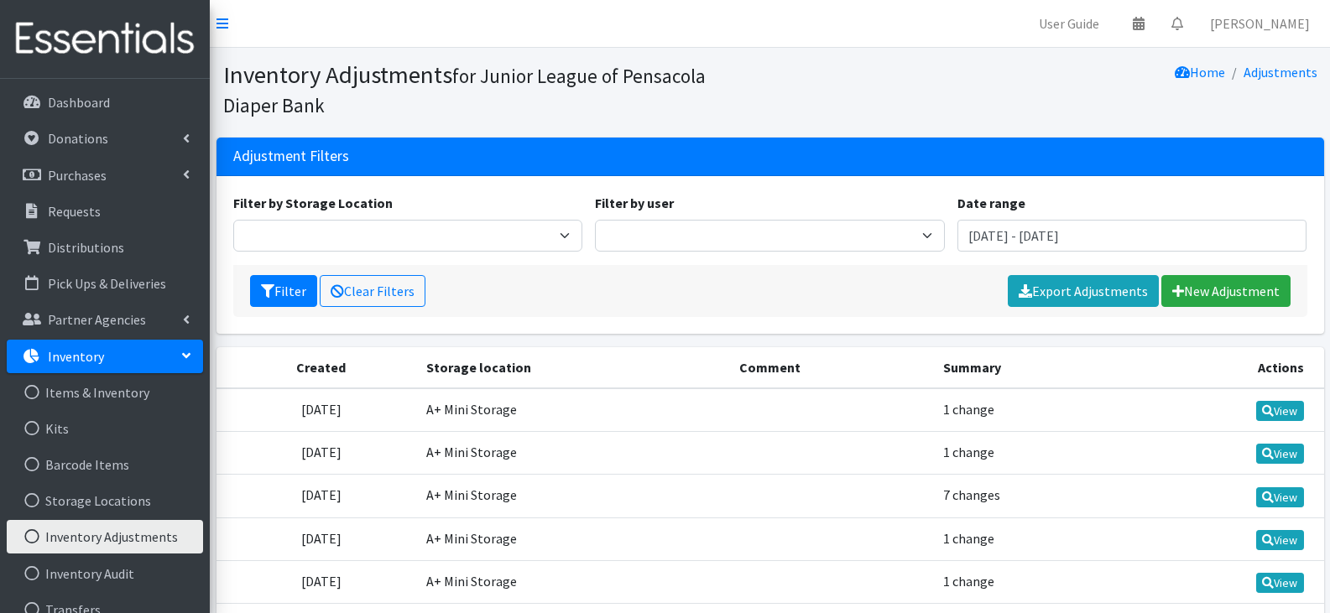
scroll to position [168, 0]
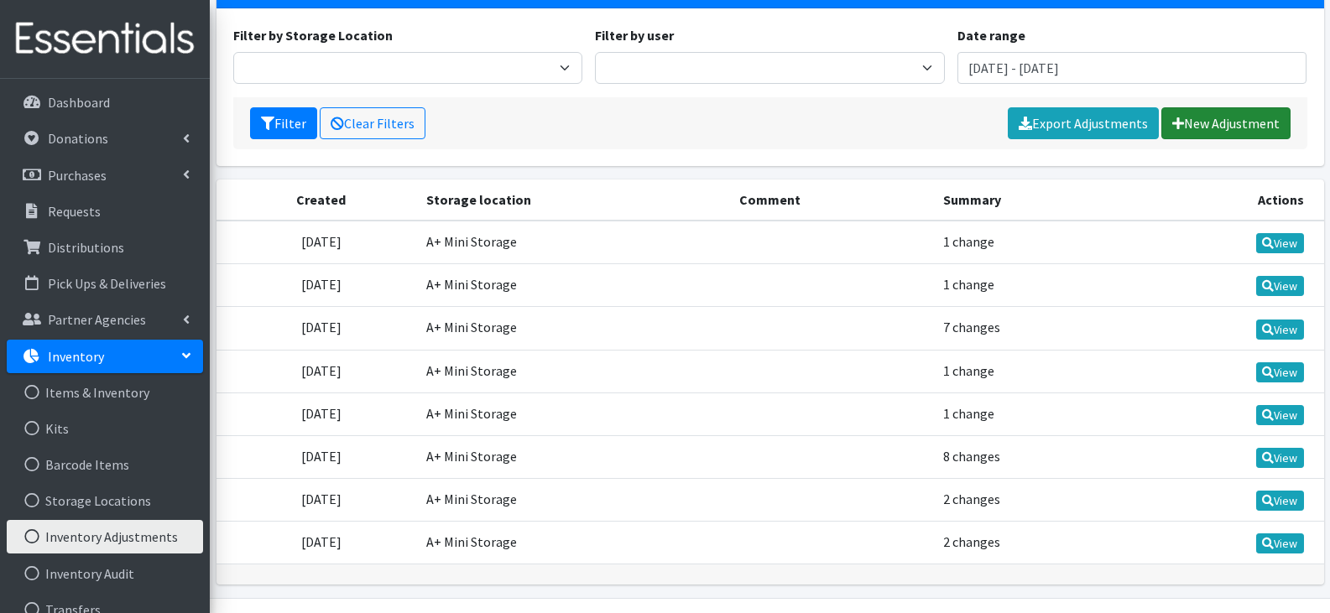
click at [1226, 123] on link "New Adjustment" at bounding box center [1225, 123] width 129 height 32
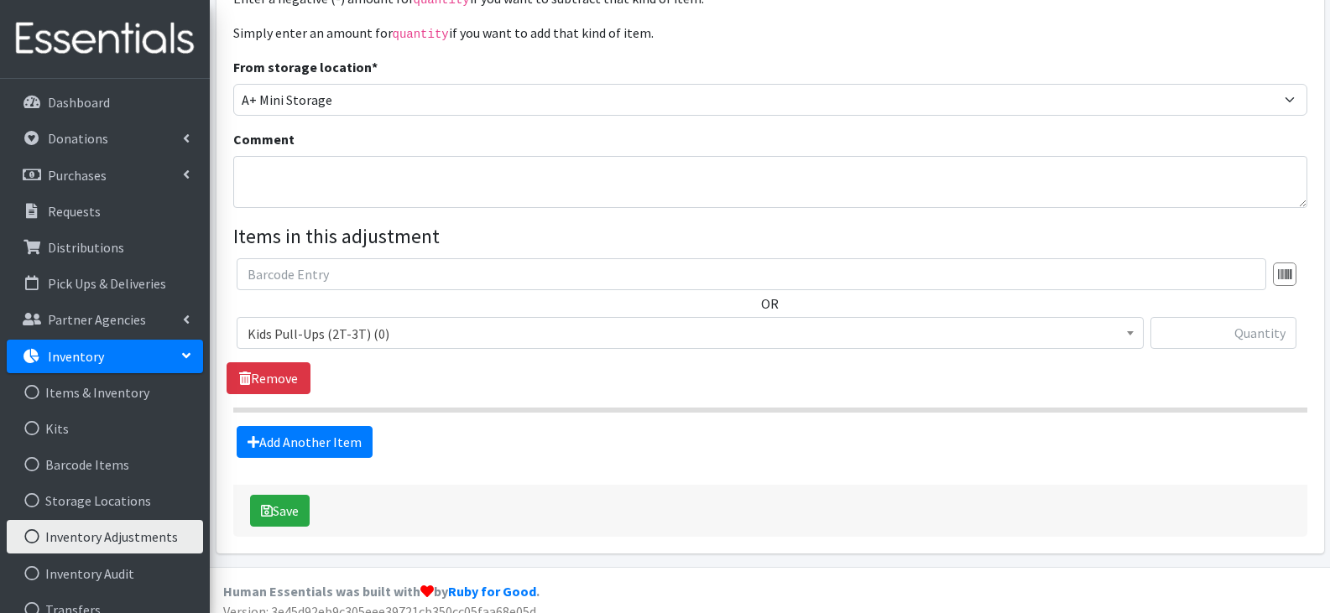
scroll to position [215, 0]
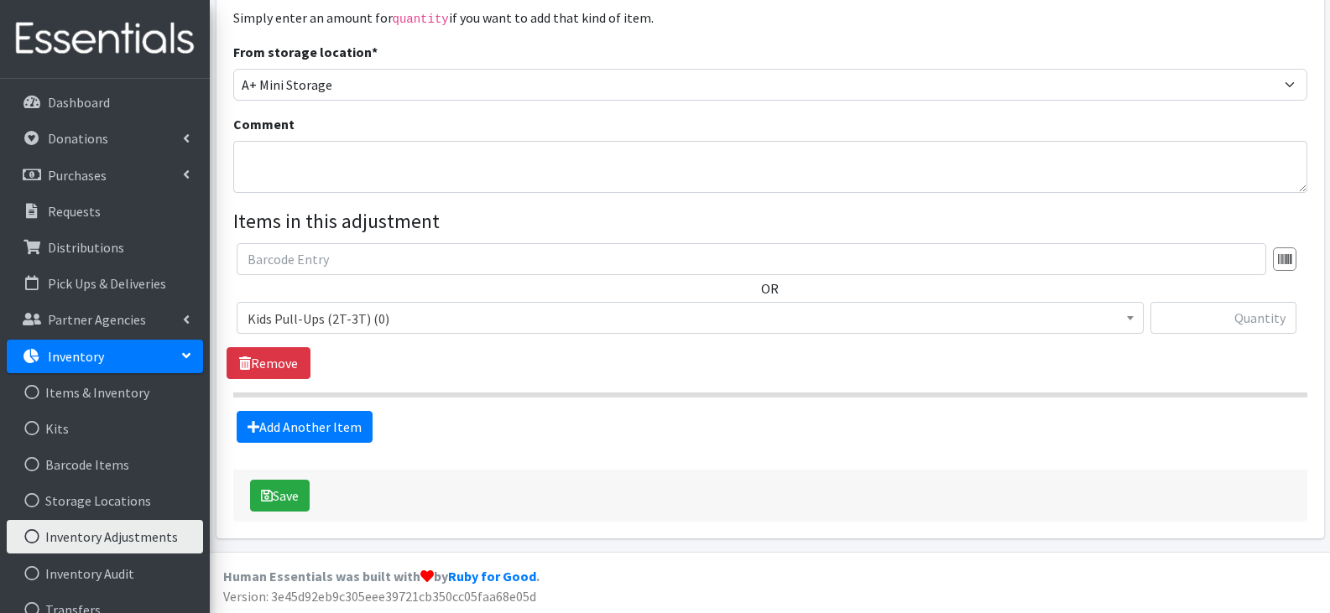
click at [571, 321] on span "Kids Pull-Ups (2T-3T) (0)" at bounding box center [690, 318] width 885 height 23
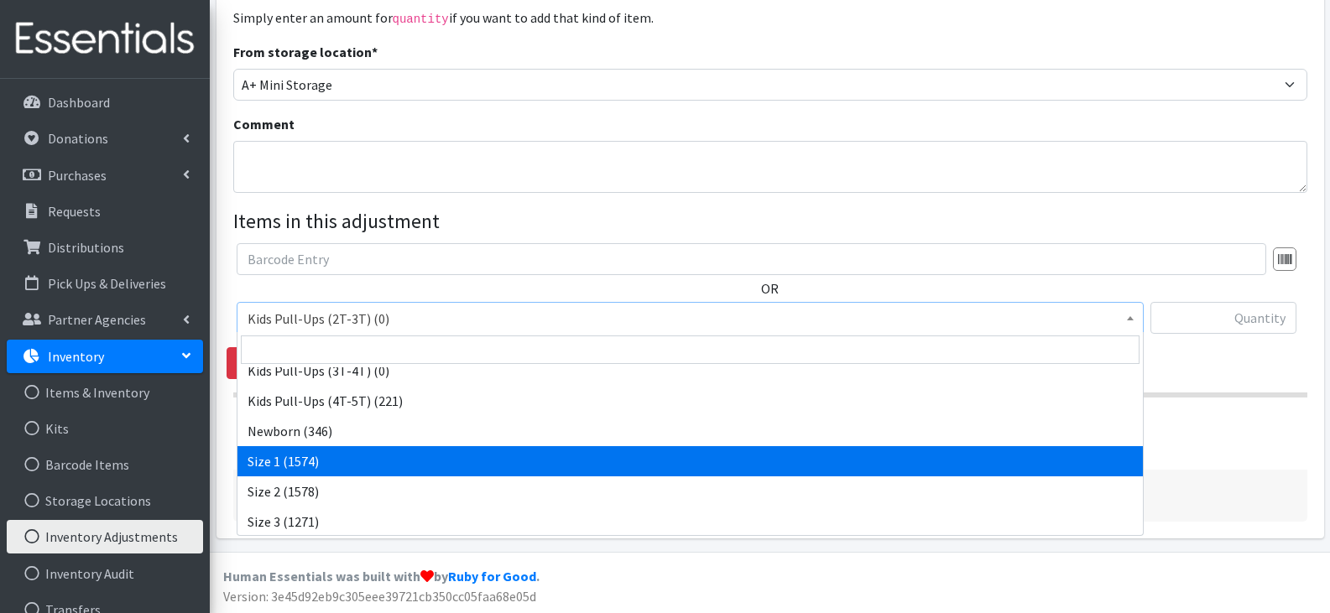
scroll to position [84, 0]
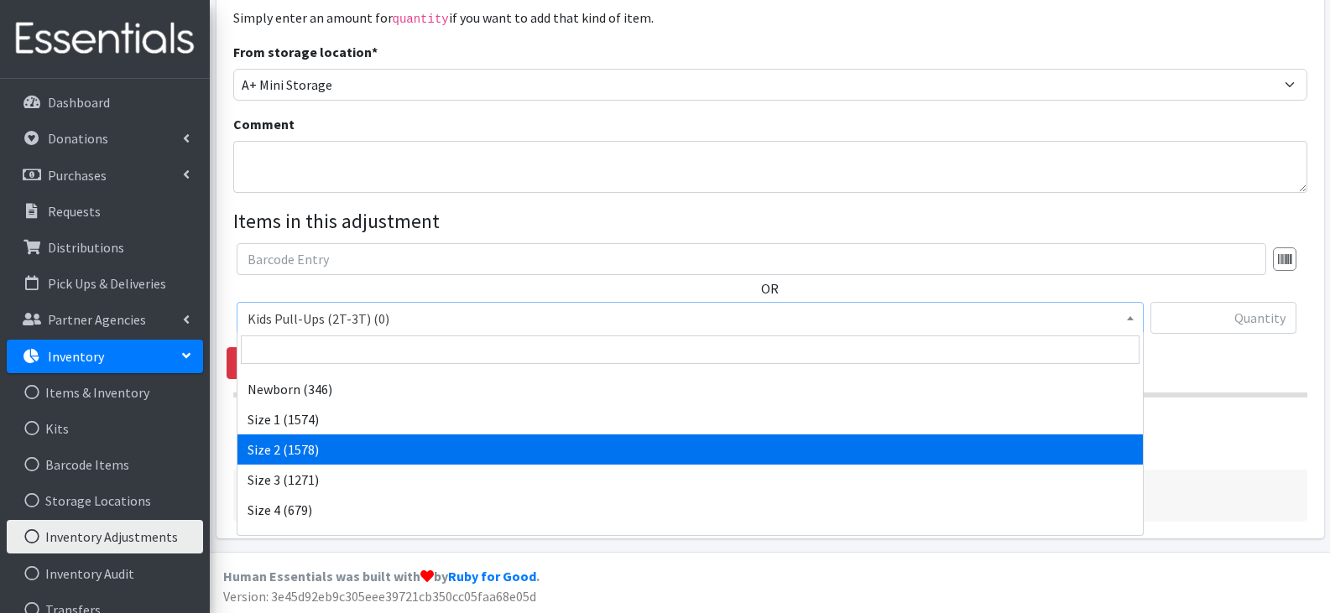
select select "13972"
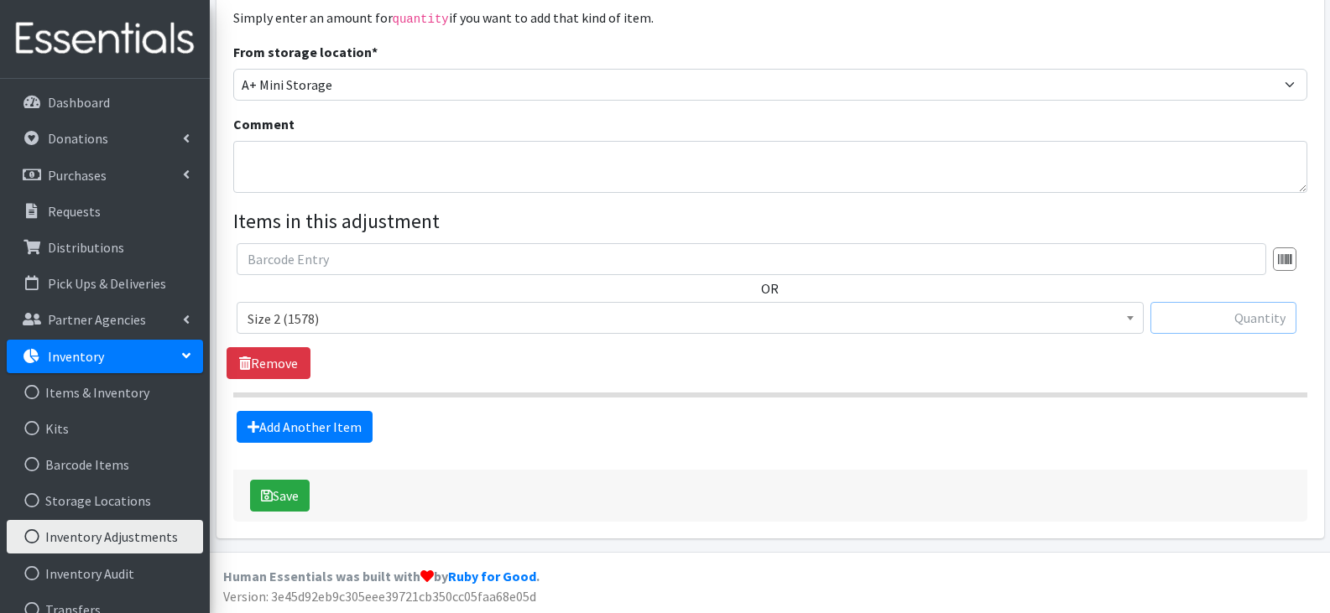
click at [1251, 315] on input "text" at bounding box center [1224, 318] width 146 height 32
type input "125"
click at [304, 415] on link "Add Another Item" at bounding box center [305, 427] width 136 height 32
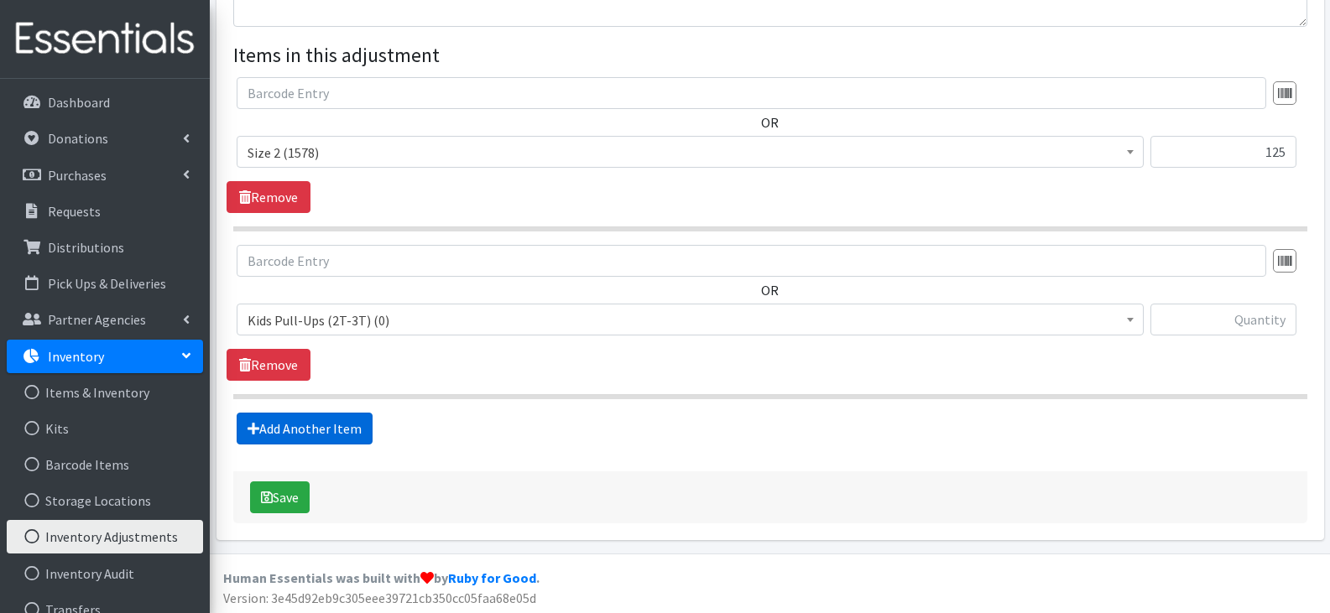
scroll to position [383, 0]
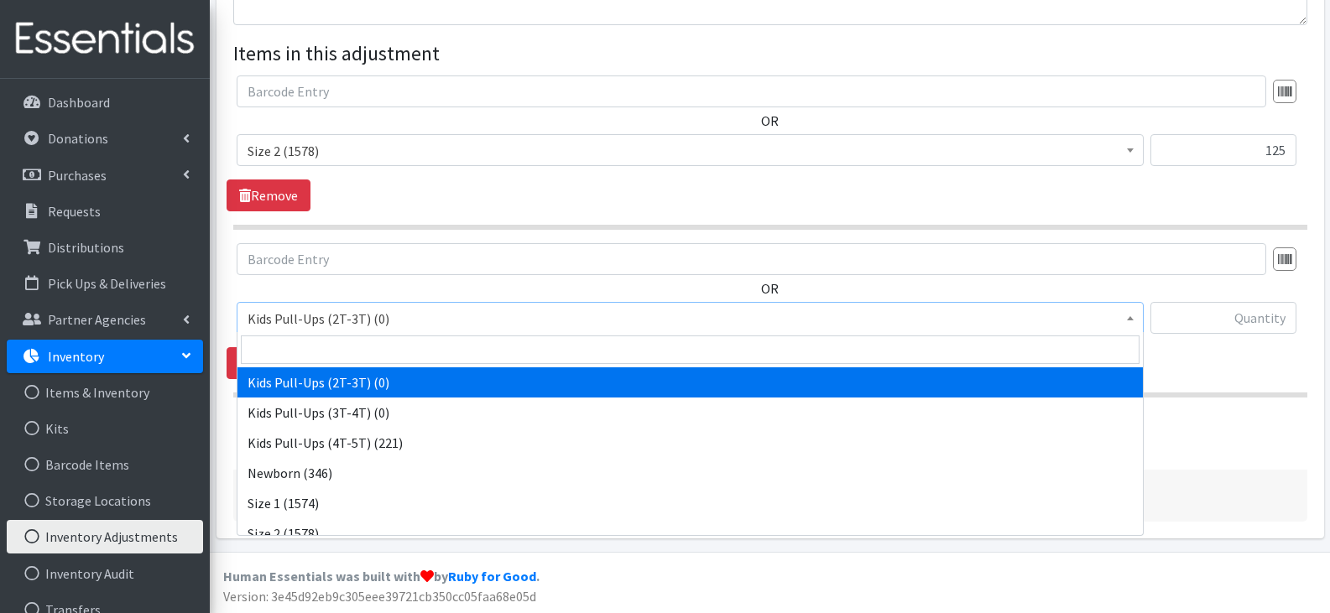
click at [392, 311] on span "Kids Pull-Ups (2T-3T) (0)" at bounding box center [690, 318] width 885 height 23
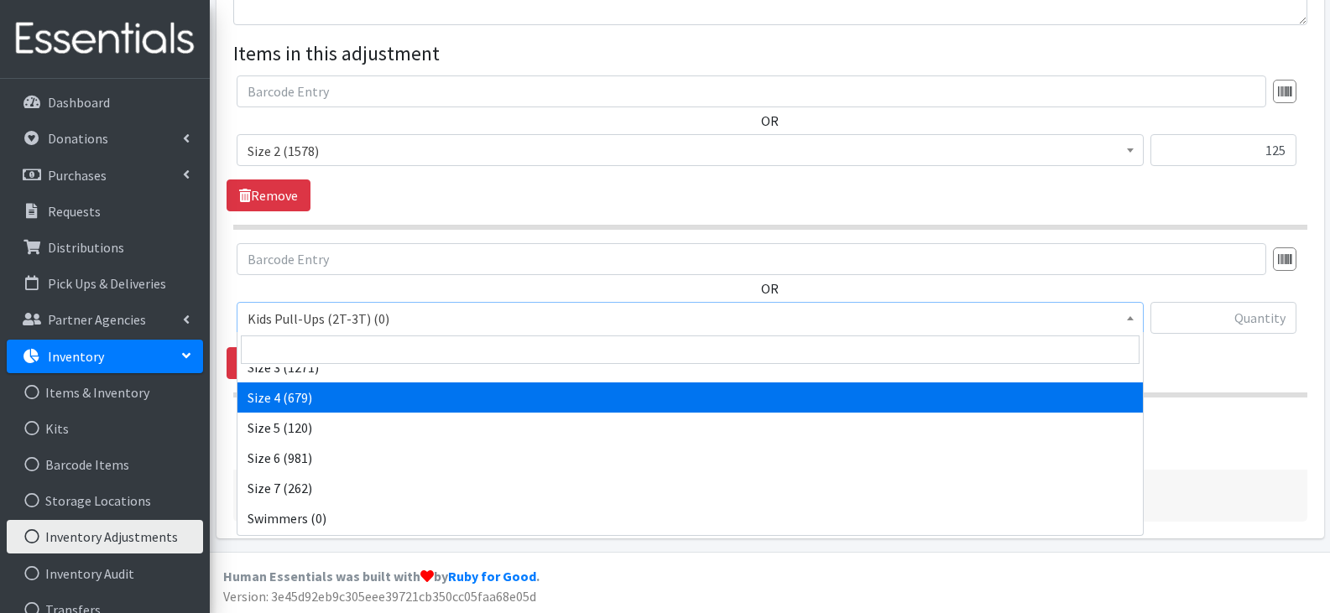
scroll to position [225, 0]
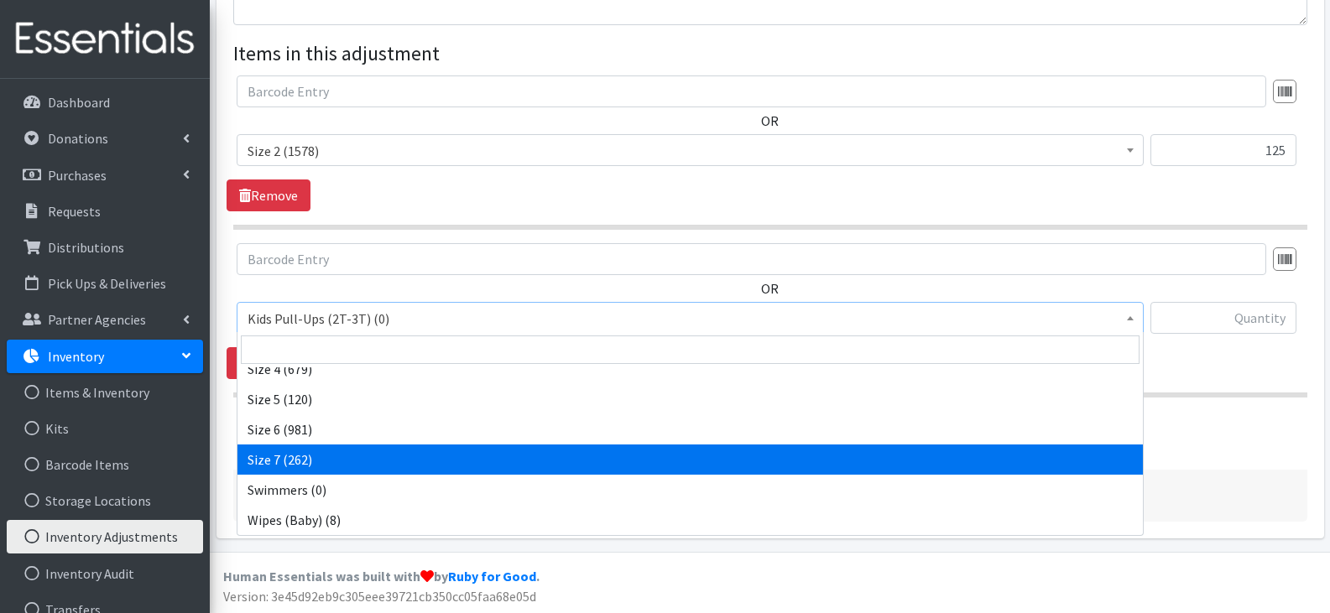
select select "14037"
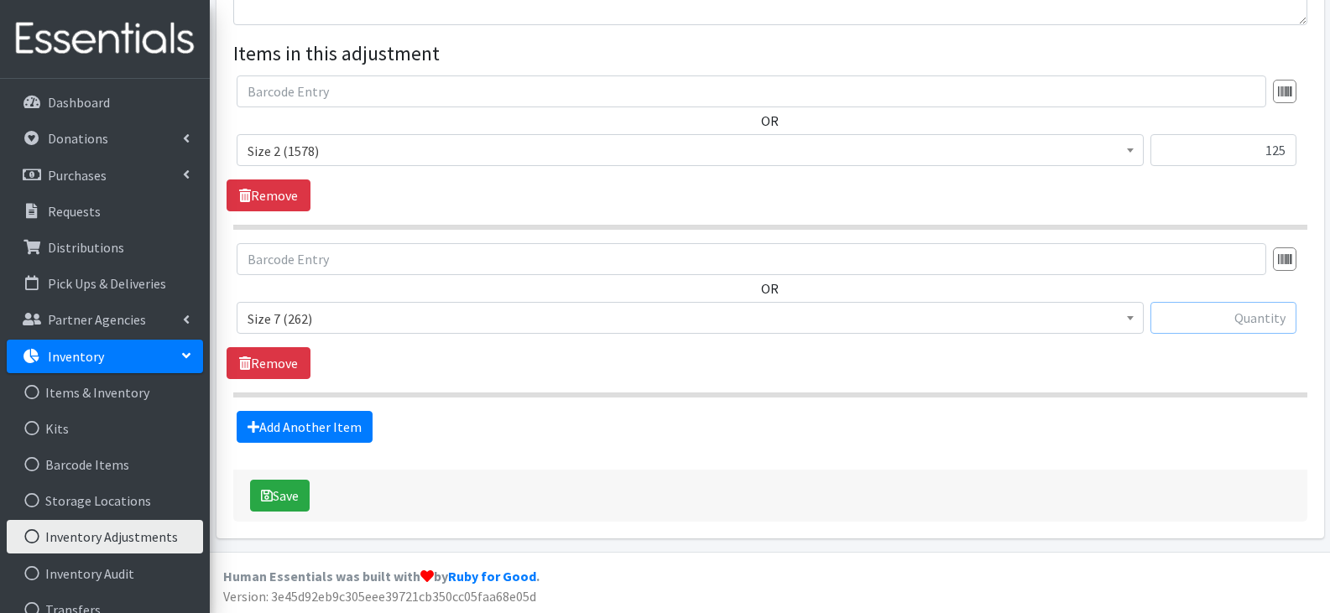
click at [1176, 309] on input "text" at bounding box center [1224, 318] width 146 height 32
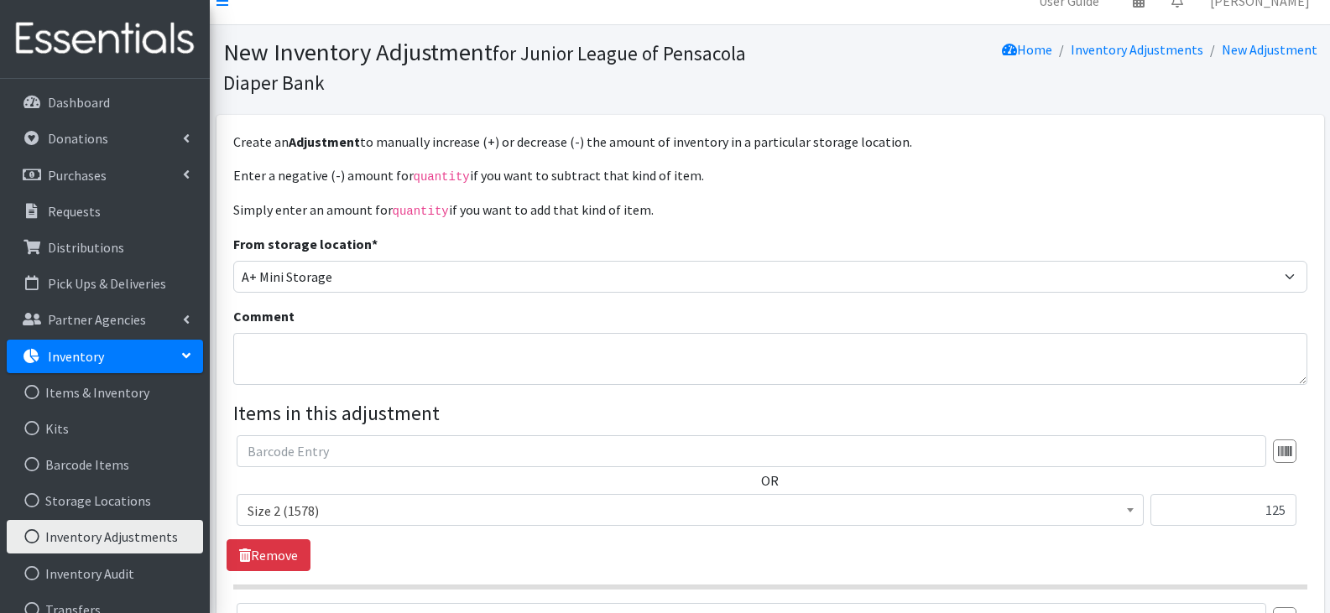
scroll to position [0, 0]
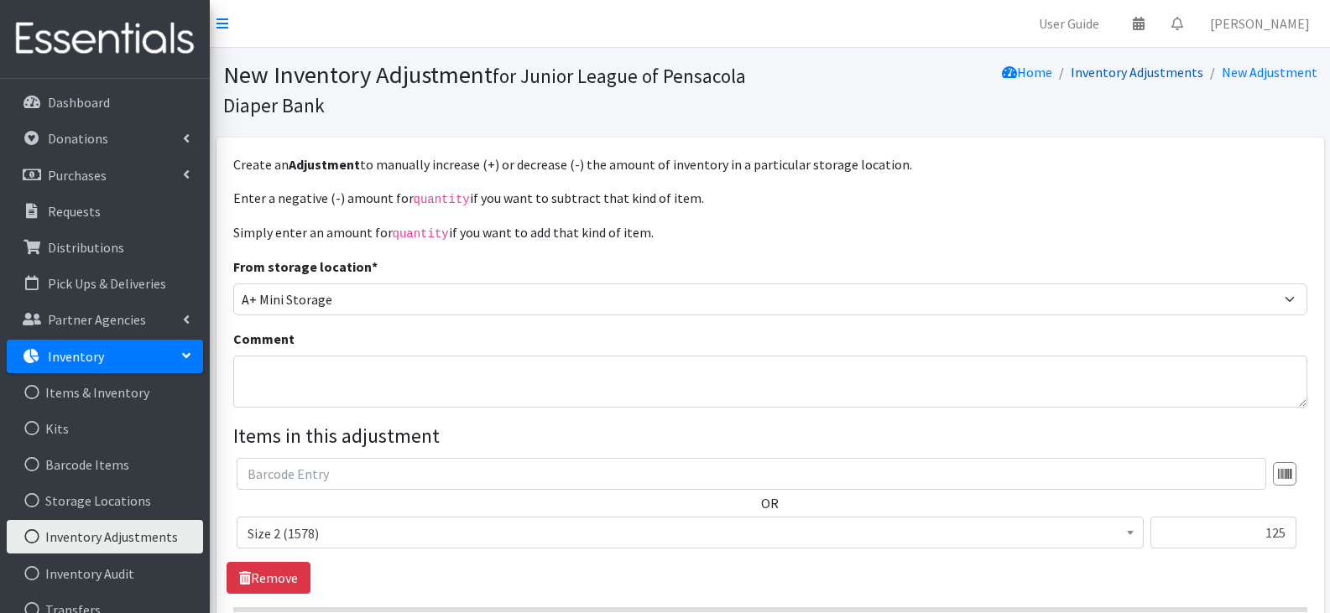
click at [1119, 74] on link "Inventory Adjustments" at bounding box center [1137, 72] width 133 height 17
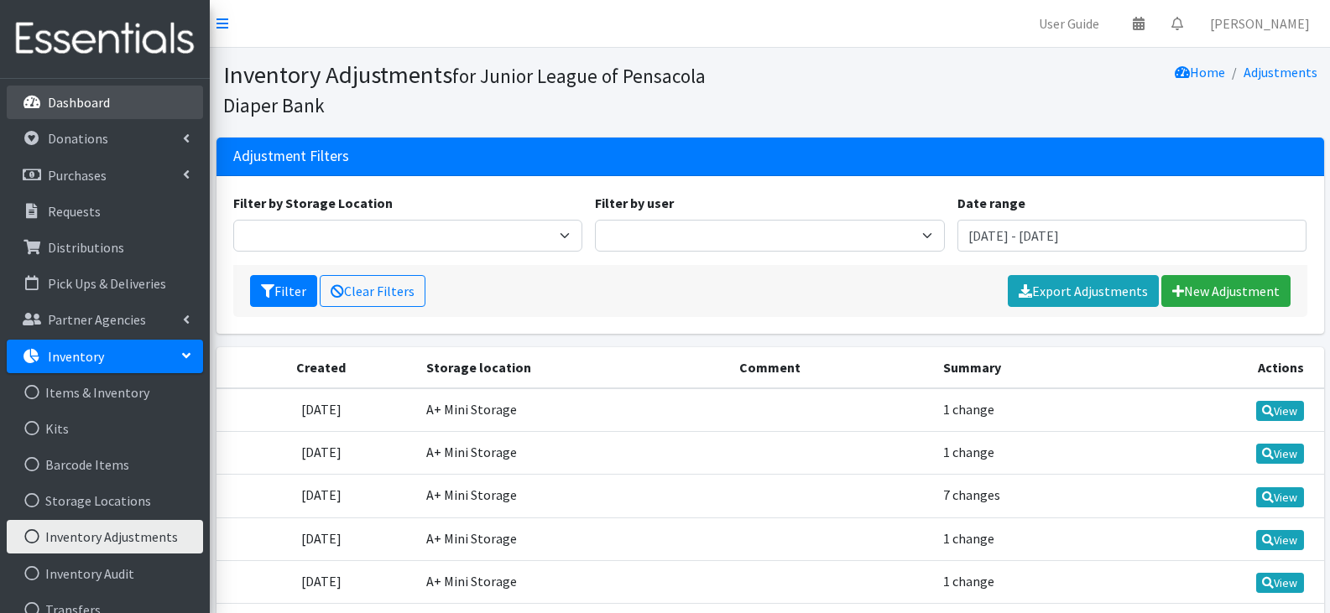
click at [124, 107] on link "Dashboard" at bounding box center [105, 103] width 196 height 34
